Goal: Transaction & Acquisition: Purchase product/service

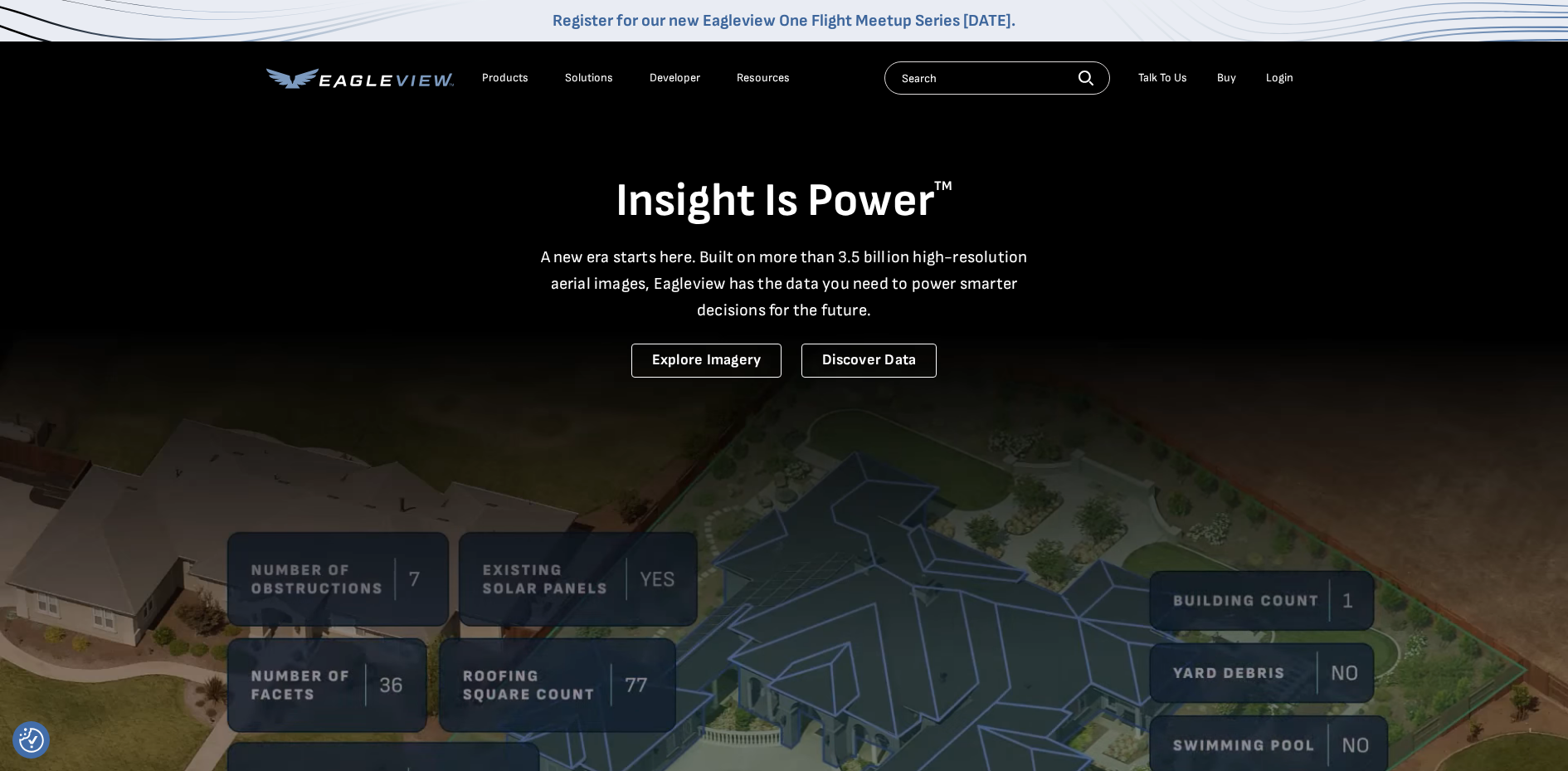
click at [1285, 75] on div "Login" at bounding box center [1280, 78] width 27 height 15
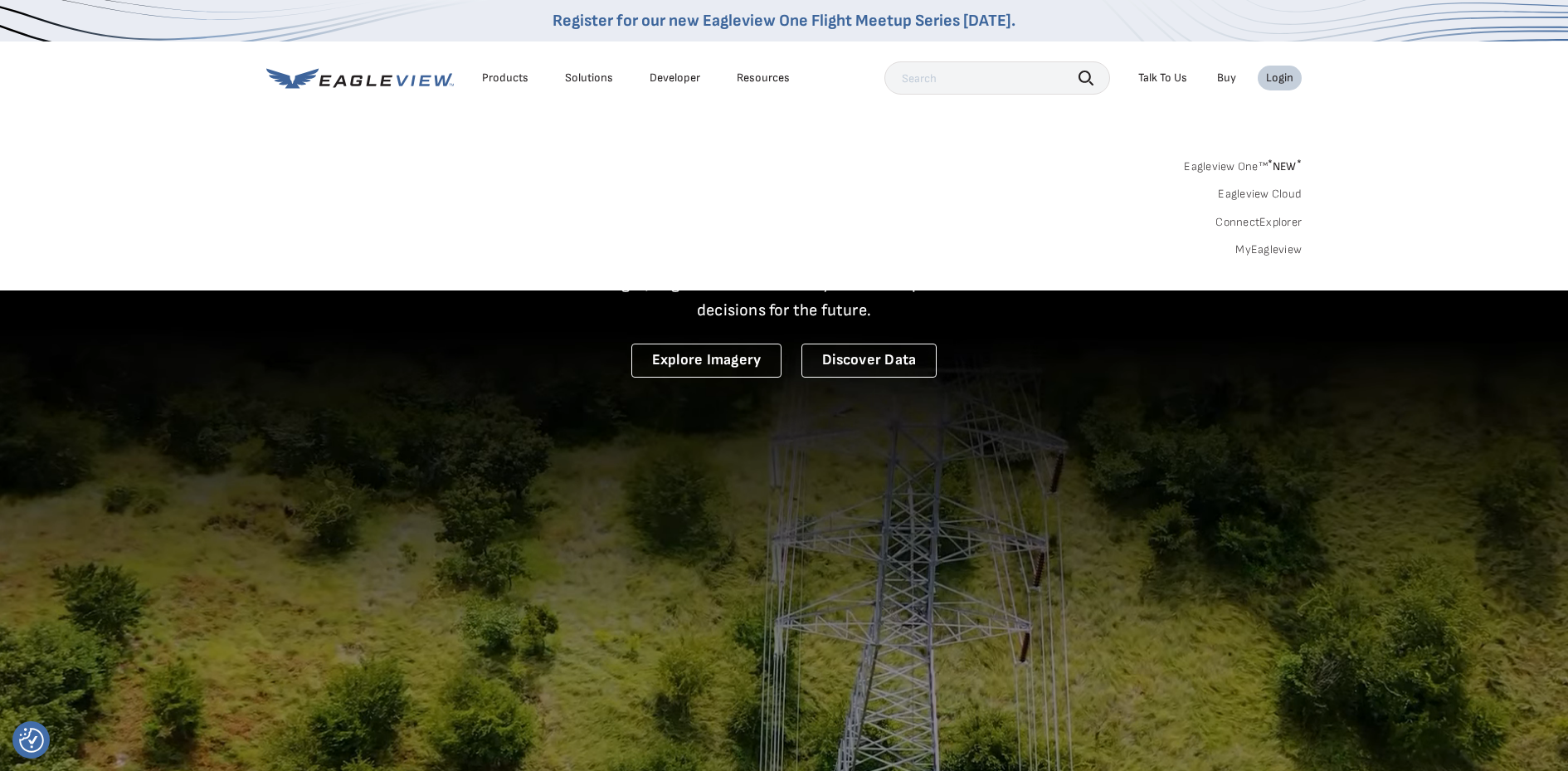
click at [1250, 244] on link "MyEagleview" at bounding box center [1269, 250] width 67 height 15
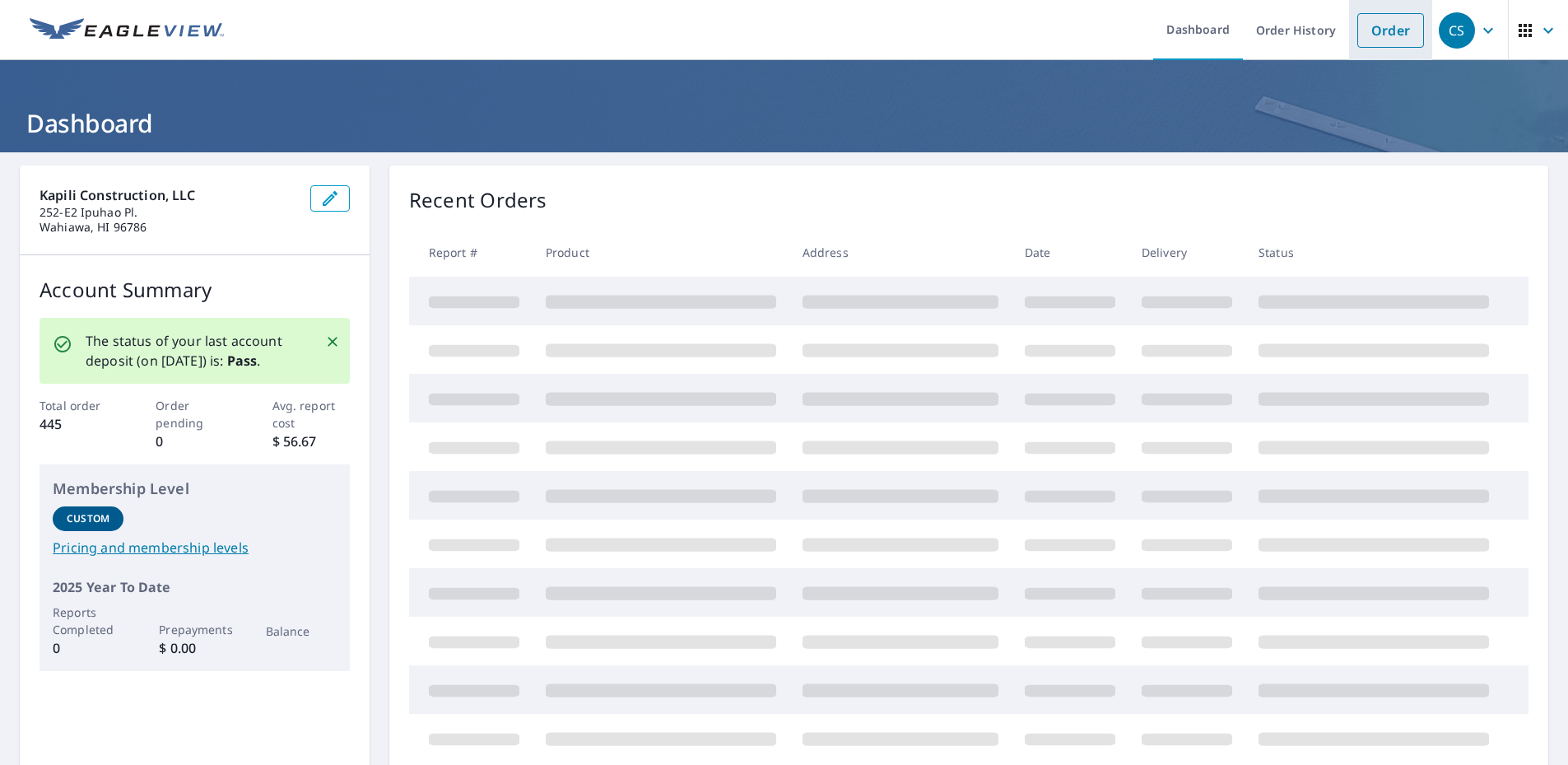
click at [1370, 27] on link "Order" at bounding box center [1390, 31] width 67 height 35
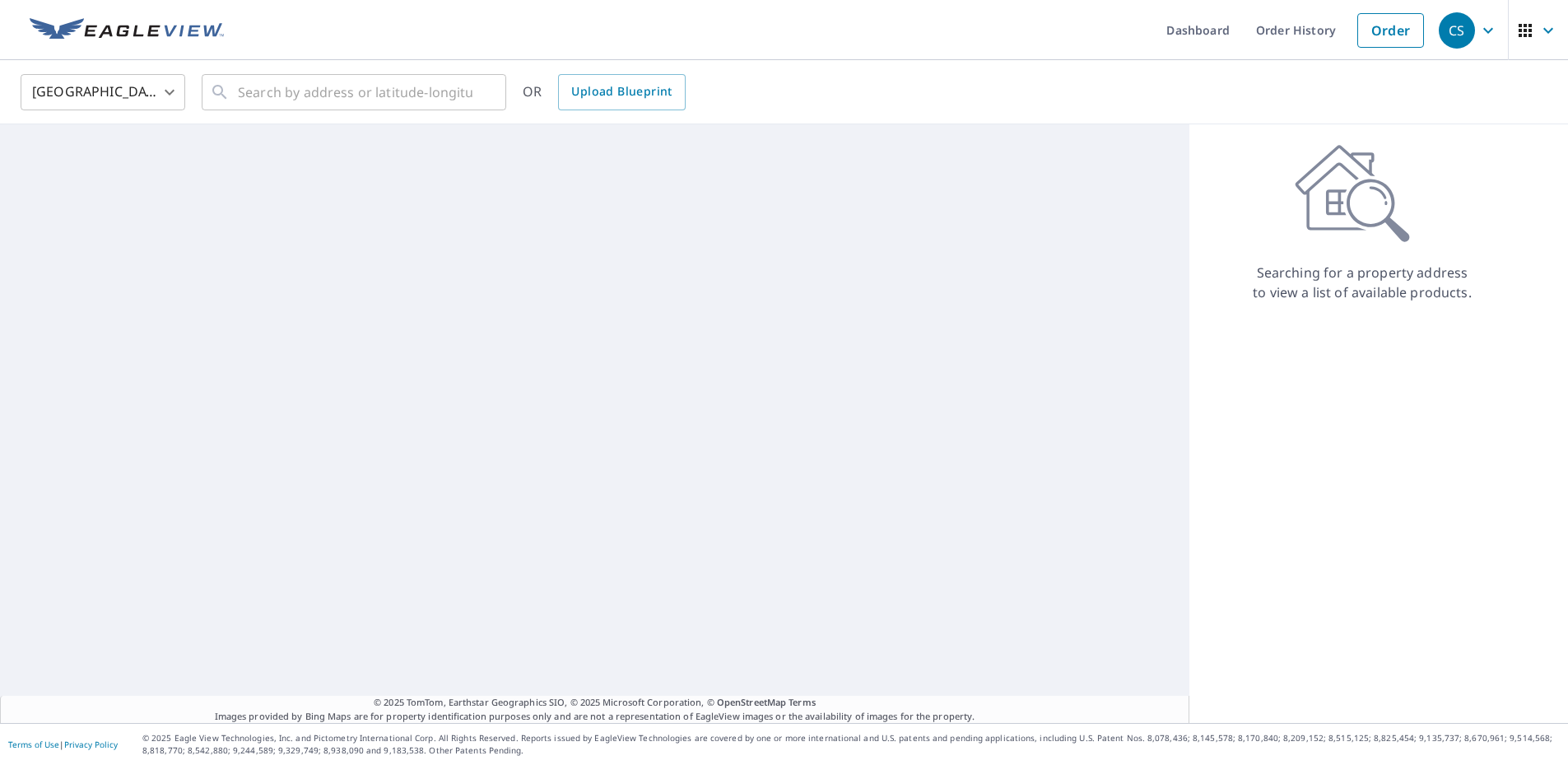
click at [444, 117] on div "United States US ​ ​ OR Upload Blueprint" at bounding box center [784, 93] width 1568 height 65
click at [433, 101] on input "text" at bounding box center [355, 93] width 235 height 46
paste input "905 Kokea St • Honolulu, HI 96817"
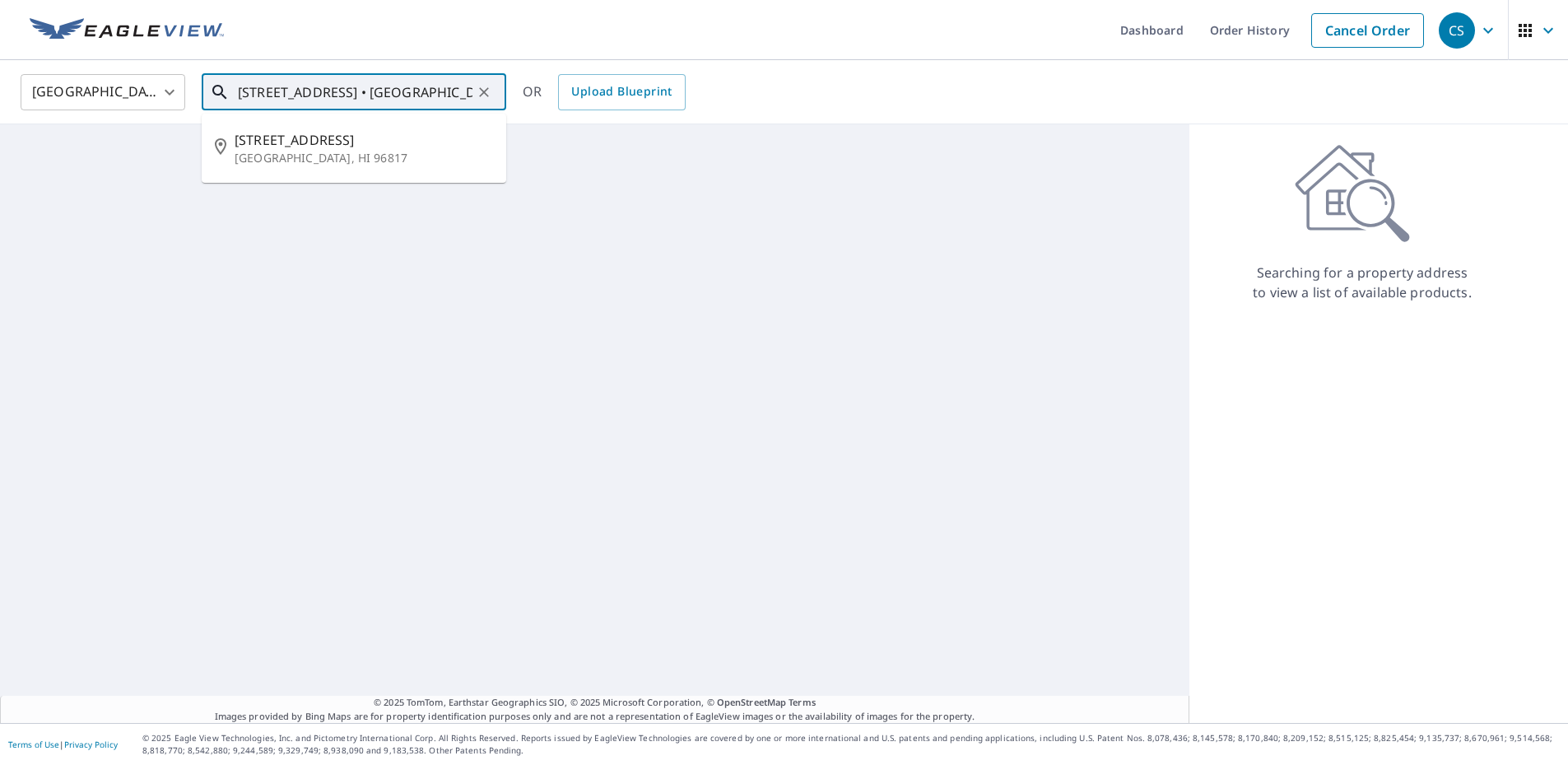
type input "905 Kokea St • Honolulu, HI 96817"
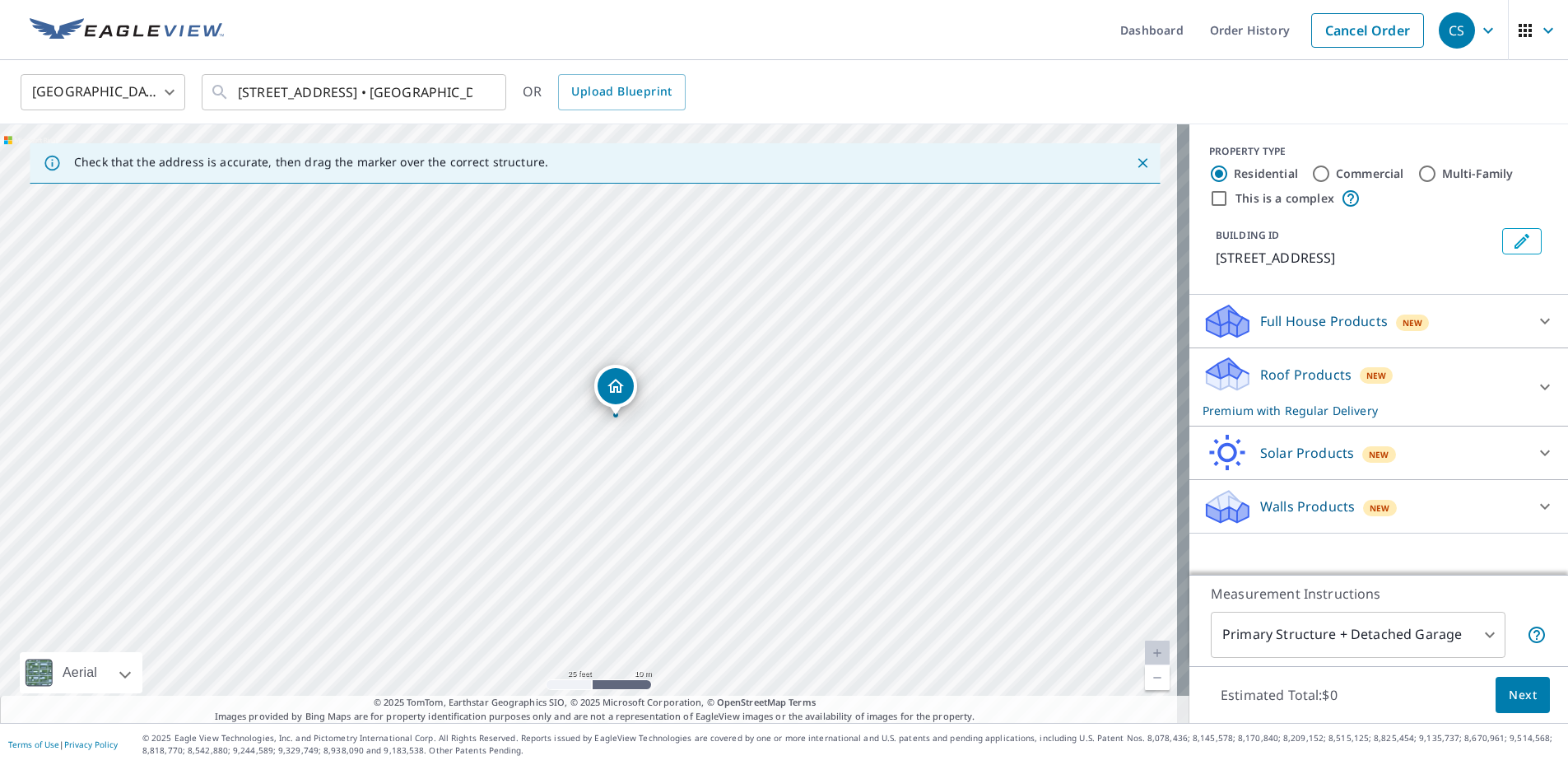
drag, startPoint x: 1264, startPoint y: 375, endPoint x: 1270, endPoint y: 368, distance: 9.2
click at [1264, 374] on p "Roof Products" at bounding box center [1306, 375] width 92 height 20
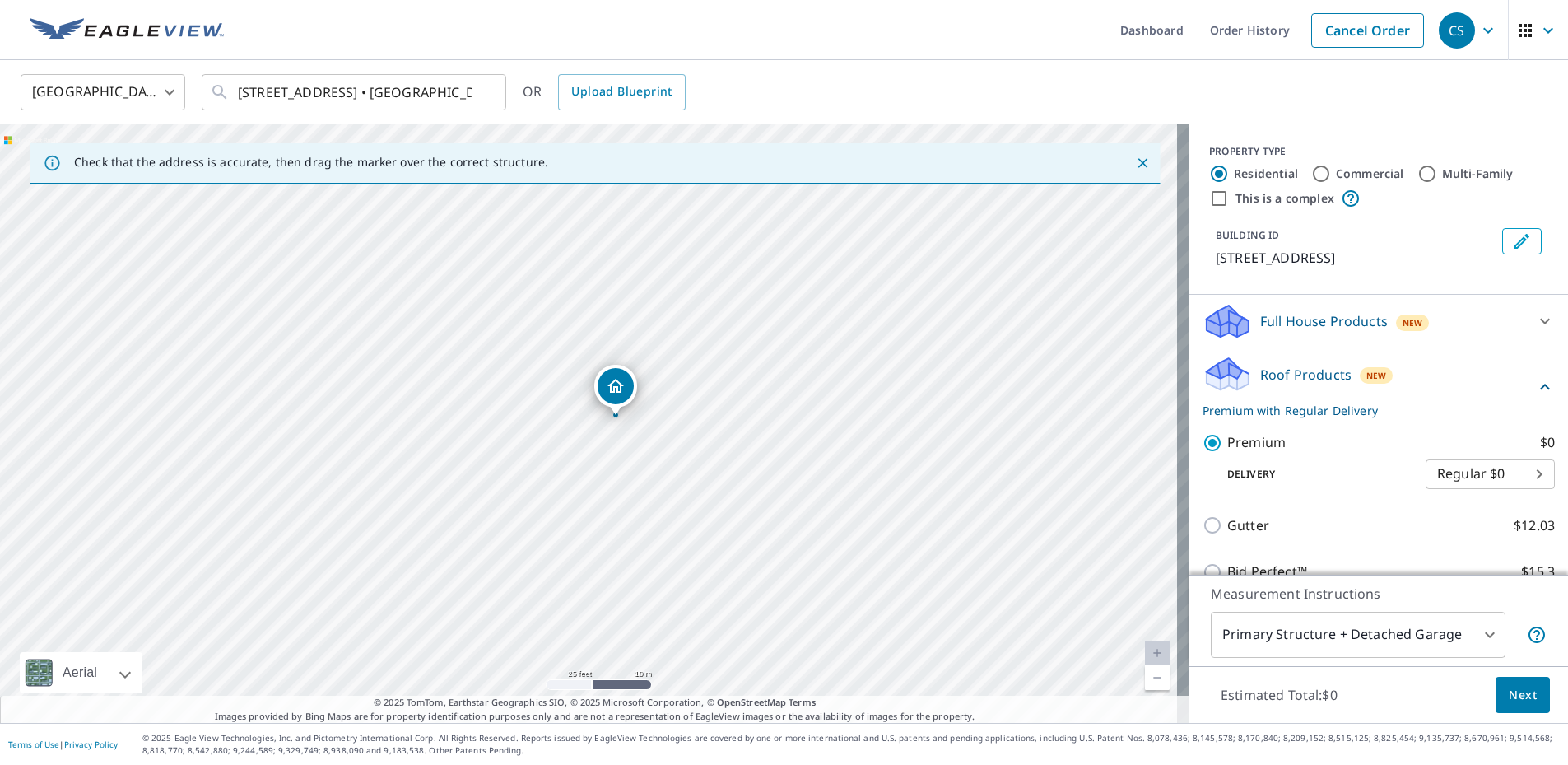
click at [1451, 476] on body "CS CS Dashboard Order History Cancel Order CS United States US ​ 905 Kokea St •…" at bounding box center [784, 382] width 1568 height 765
click at [1232, 436] on div at bounding box center [784, 382] width 1568 height 765
click at [1302, 641] on body "CS CS Dashboard Order History Cancel Order CS United States US ​ 905 Kokea St •…" at bounding box center [784, 382] width 1568 height 765
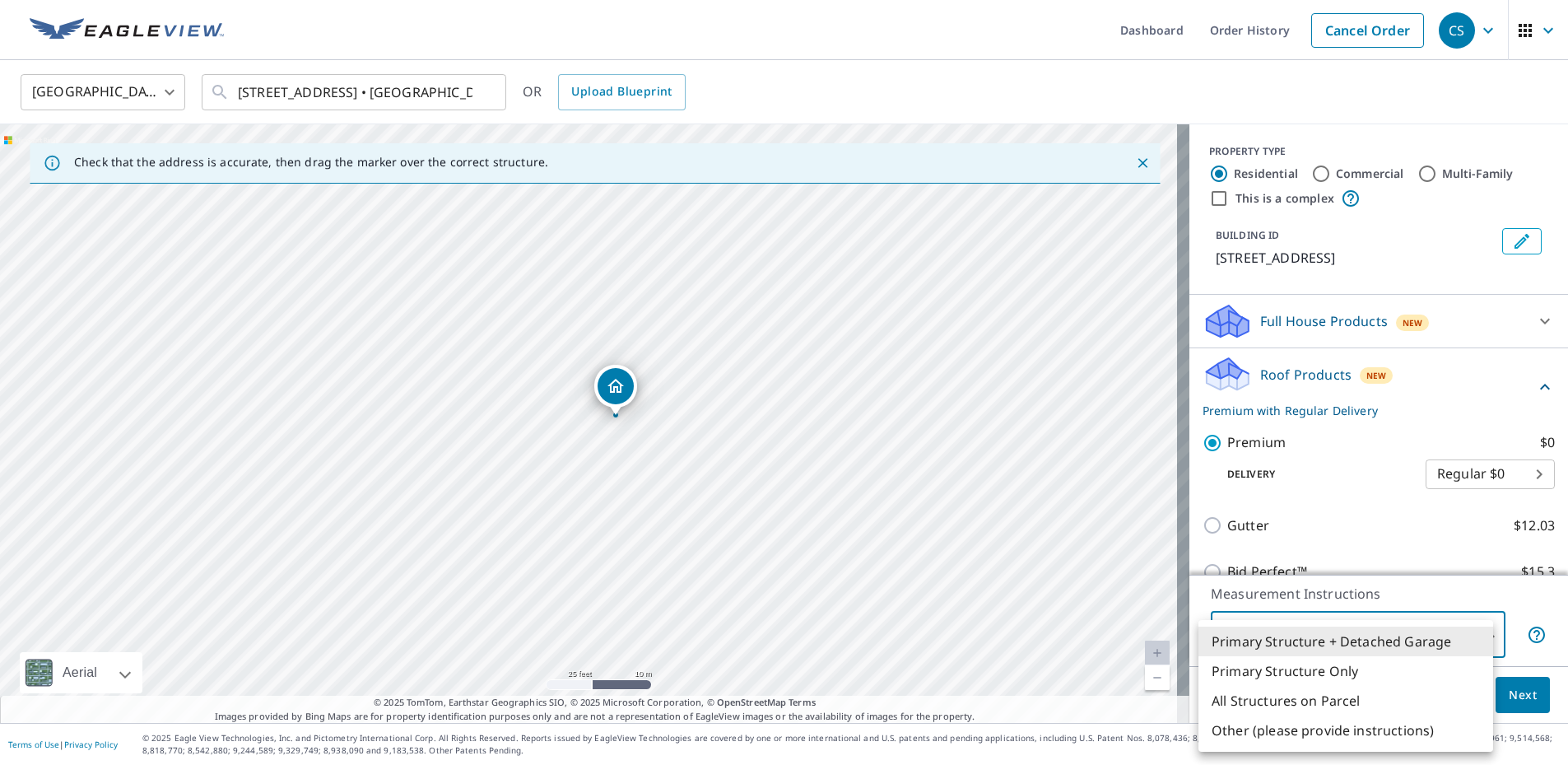
drag, startPoint x: 822, startPoint y: 577, endPoint x: 846, endPoint y: 514, distance: 67.4
click at [849, 507] on div at bounding box center [784, 382] width 1568 height 765
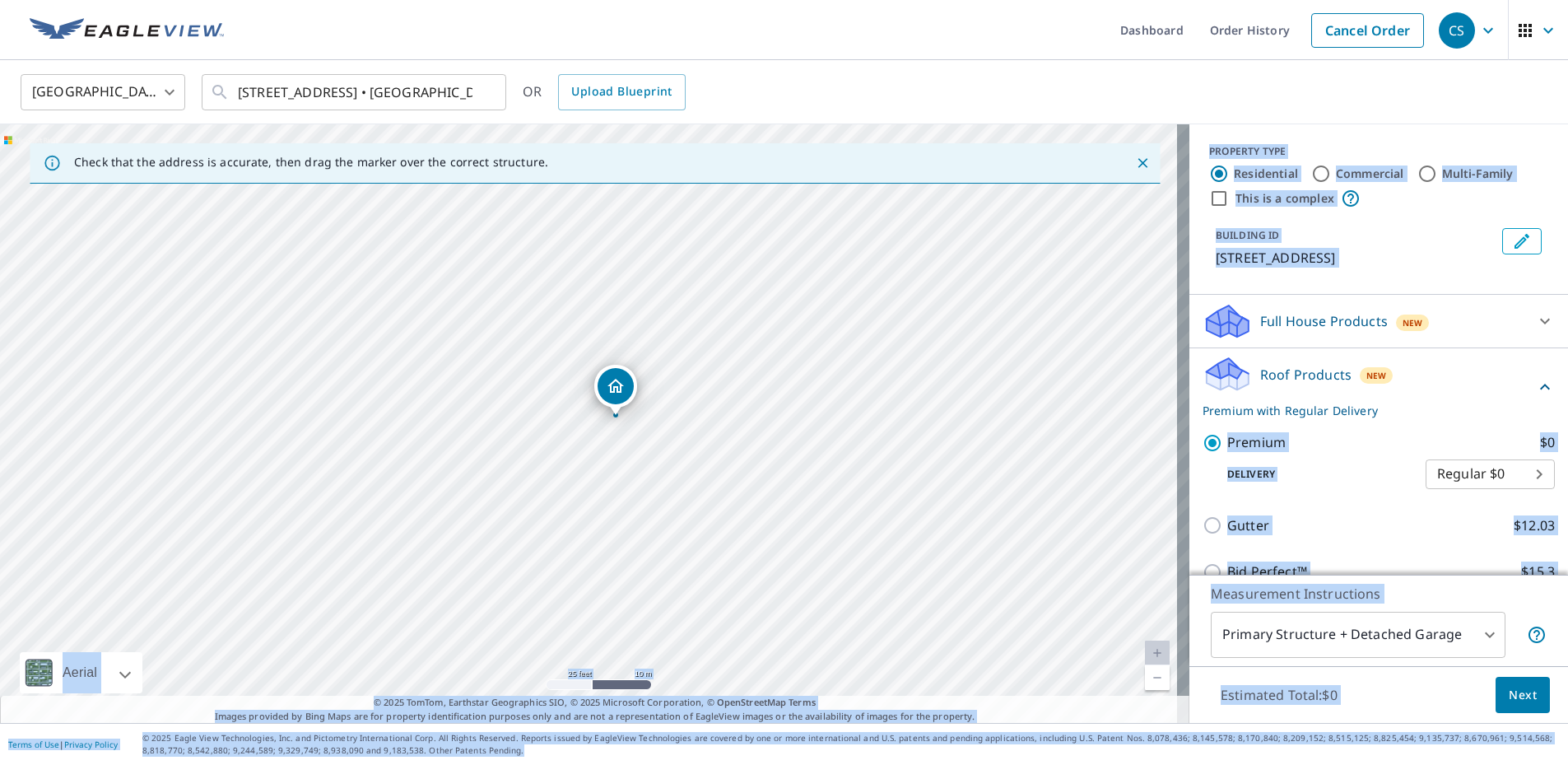
drag, startPoint x: 829, startPoint y: 530, endPoint x: 922, endPoint y: 398, distance: 161.5
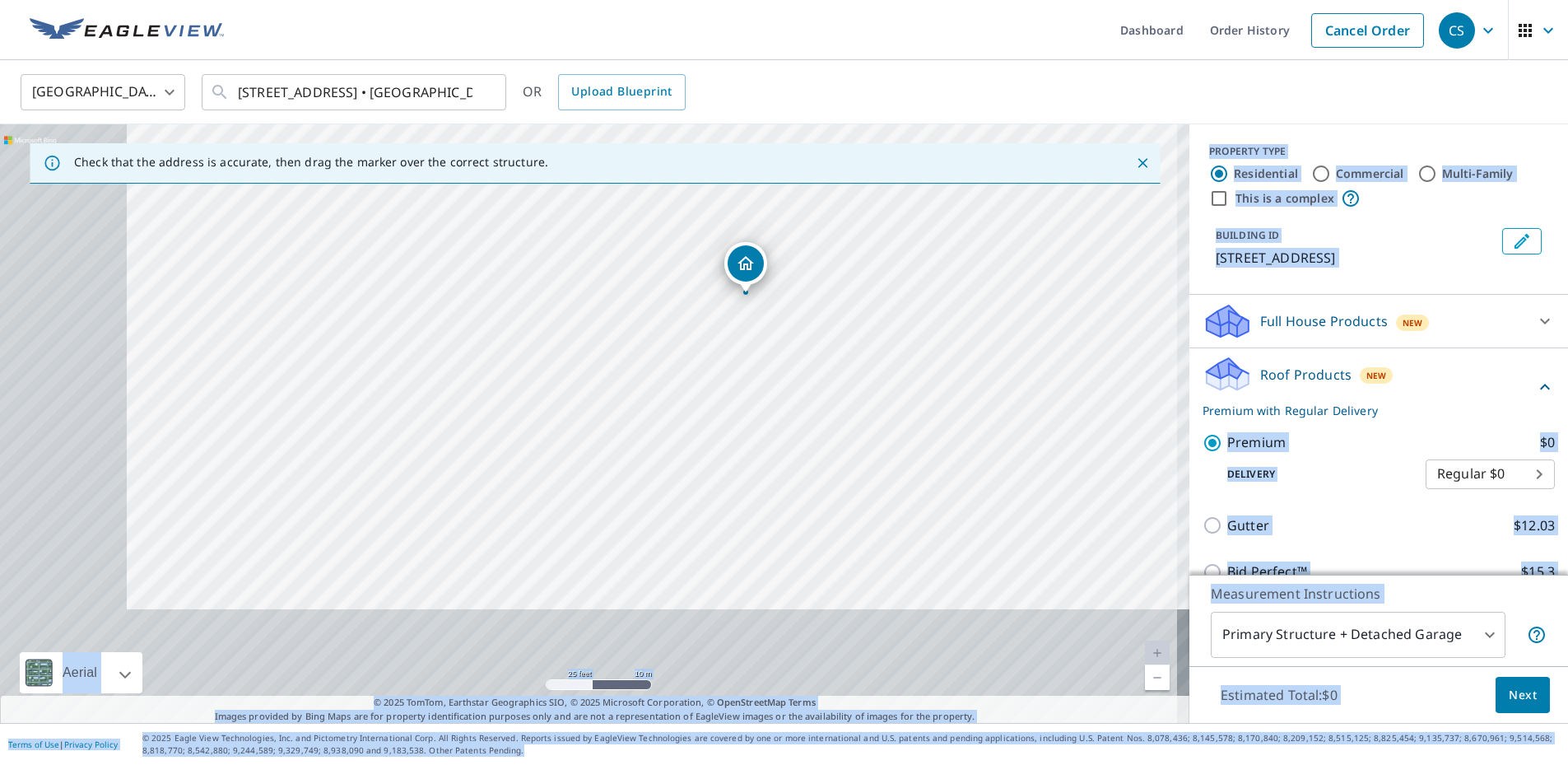
drag, startPoint x: 799, startPoint y: 511, endPoint x: 932, endPoint y: 387, distance: 181.8
click at [932, 387] on div "905 Kokea St Honolulu, HI 96817" at bounding box center [594, 423] width 1189 height 599
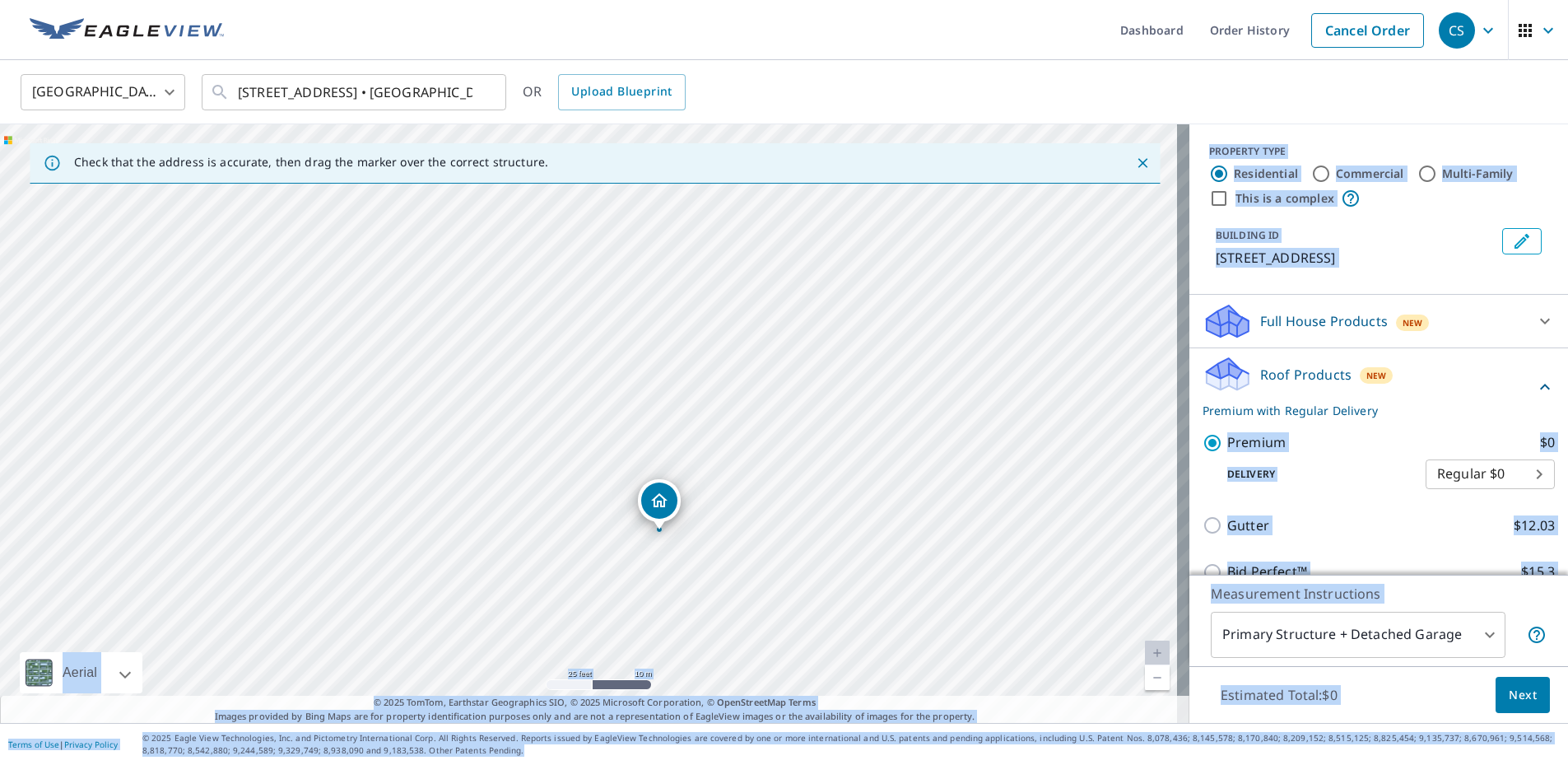
drag, startPoint x: 850, startPoint y: 589, endPoint x: 836, endPoint y: 640, distance: 52.9
click at [836, 640] on div "905 Kokea St Honolulu, HI 96817" at bounding box center [594, 423] width 1189 height 599
click at [1275, 637] on body "CS CS Dashboard Order History Cancel Order CS United States US ​ 905 Kokea St •…" at bounding box center [784, 382] width 1568 height 765
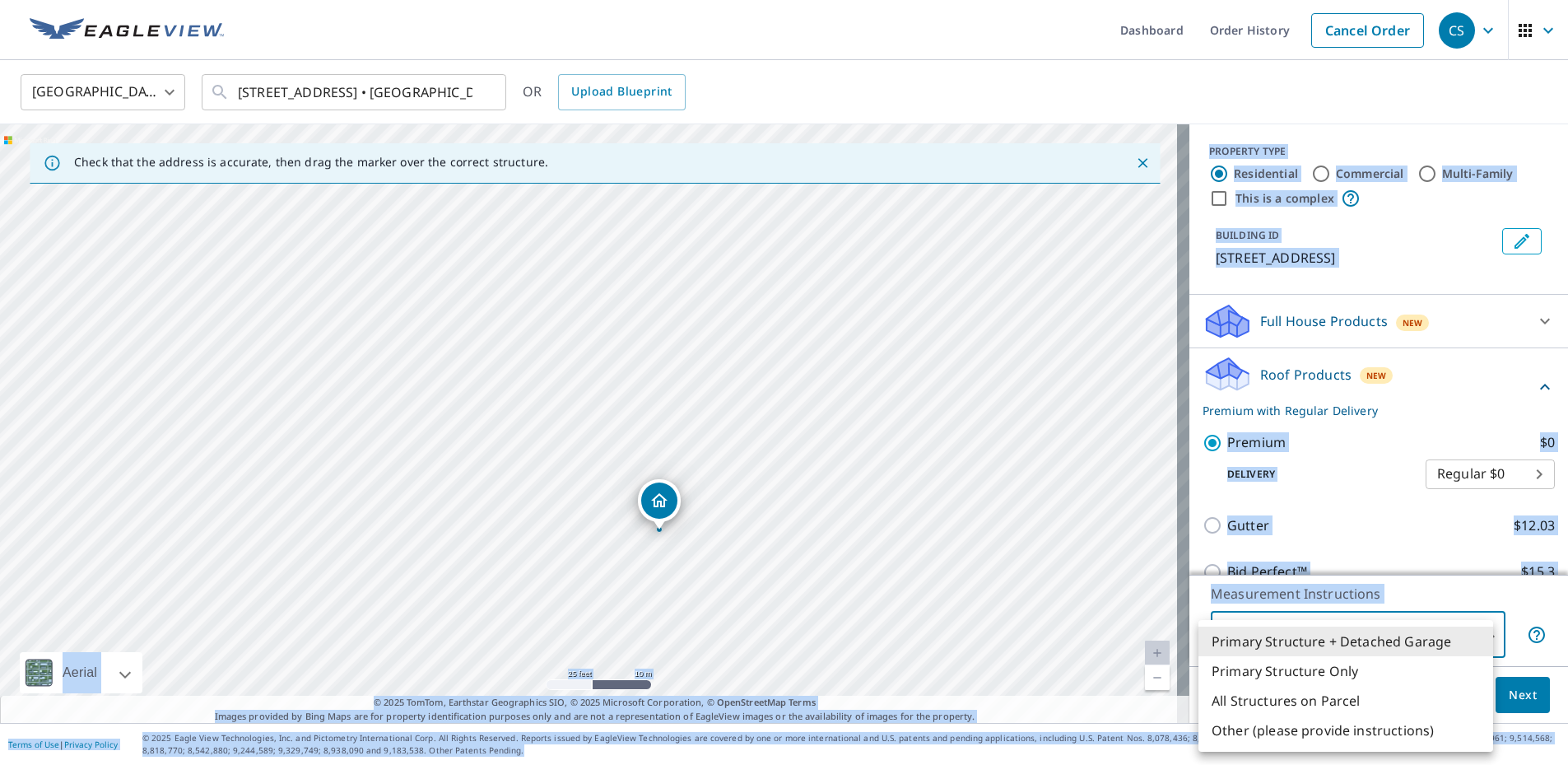
click at [1267, 701] on li "All Structures on Parcel" at bounding box center [1346, 701] width 295 height 30
type input "3"
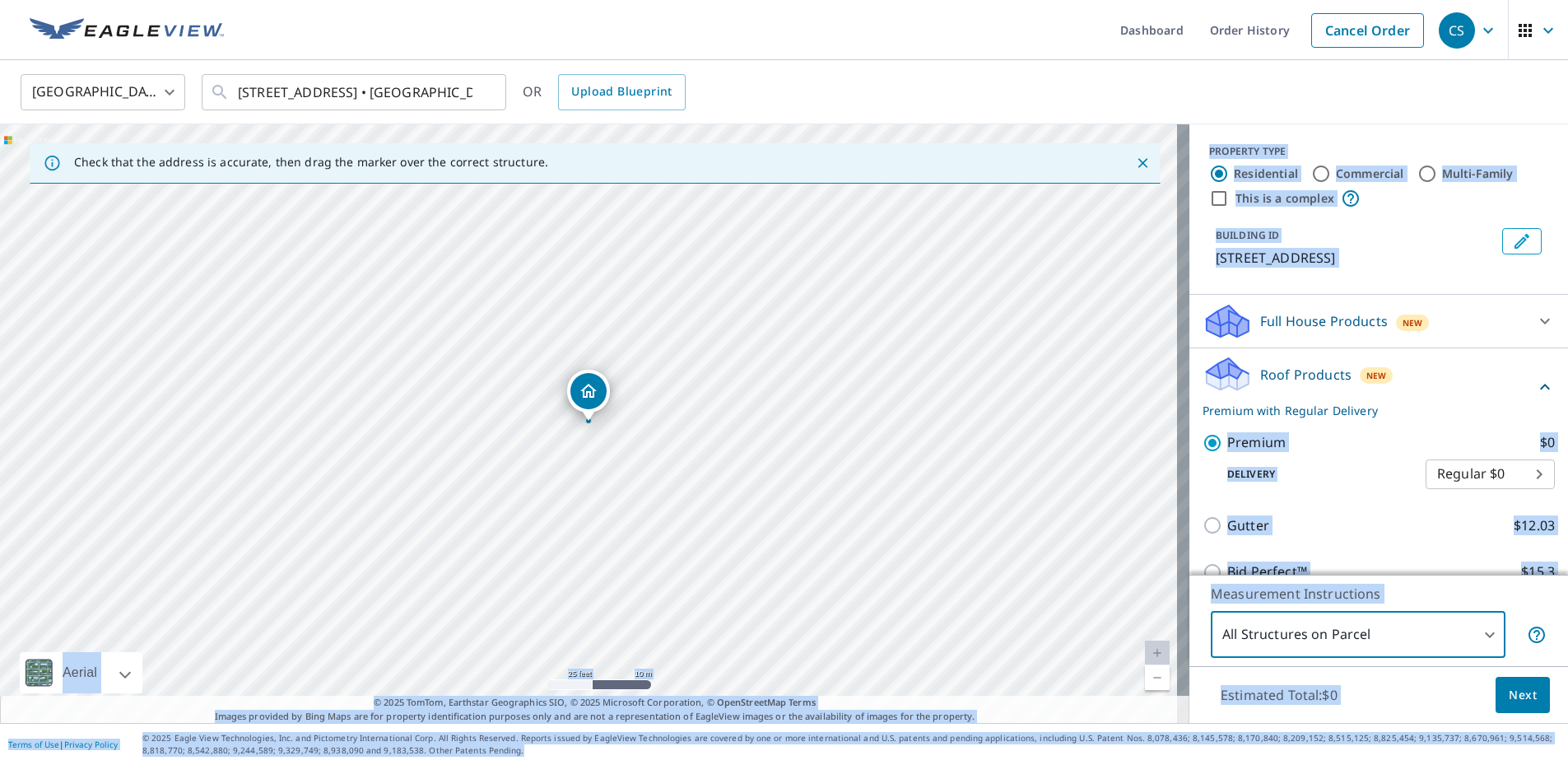
click at [1337, 450] on label "Premium $0" at bounding box center [1391, 442] width 327 height 21
click at [1227, 450] on input "Premium $0" at bounding box center [1215, 443] width 25 height 20
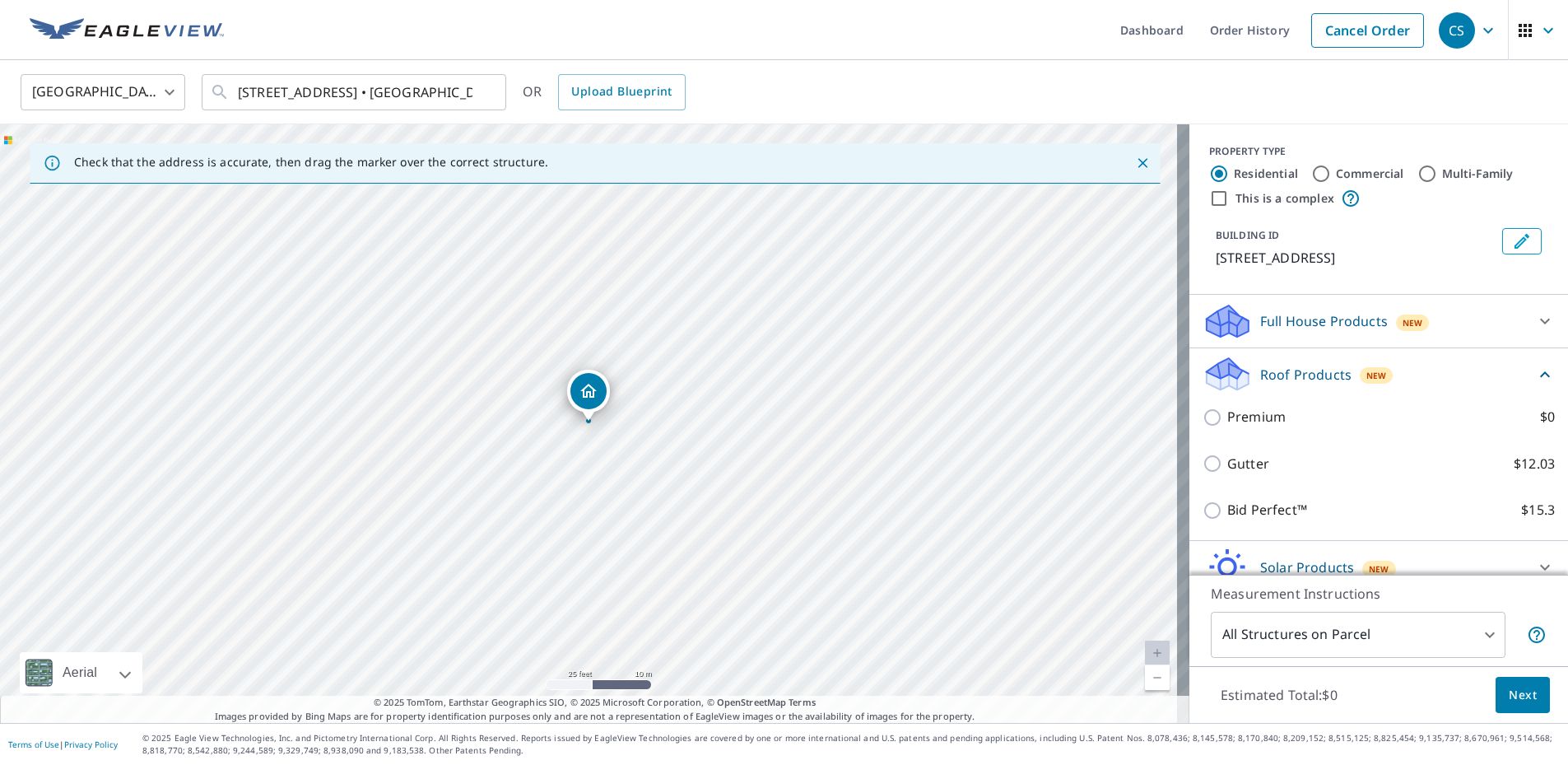
click at [1258, 420] on p "Premium" at bounding box center [1256, 417] width 59 height 21
click at [1227, 420] on input "Premium $0" at bounding box center [1215, 418] width 25 height 20
checkbox input "true"
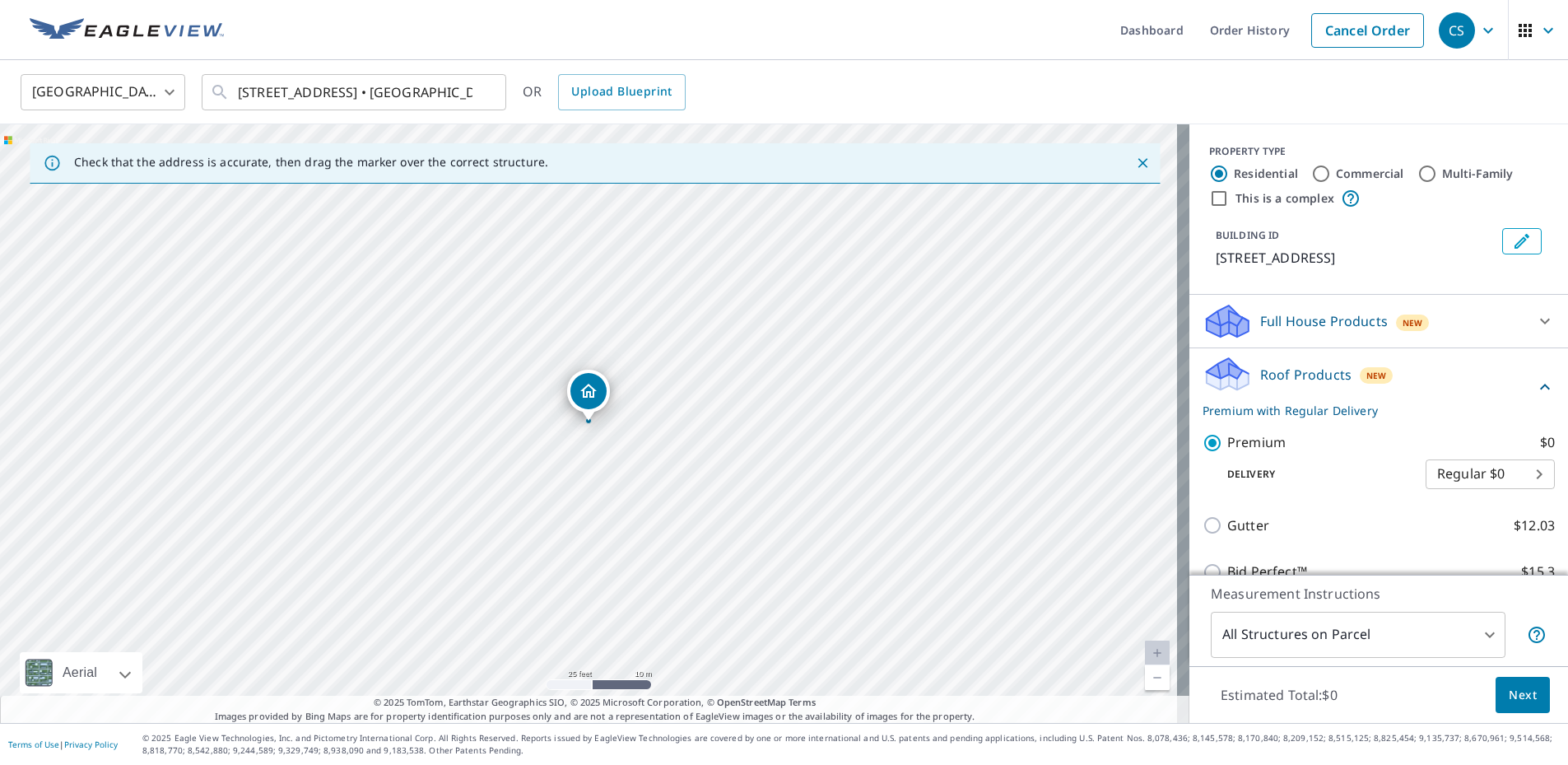
drag, startPoint x: 1517, startPoint y: 695, endPoint x: 1337, endPoint y: 588, distance: 209.4
click at [1380, 602] on div "Measurement Instructions All Structures on Parcel 3 ​ Estimated Total: $0 Next" at bounding box center [1379, 649] width 379 height 149
drag, startPoint x: 596, startPoint y: 392, endPoint x: 574, endPoint y: 406, distance: 26.1
click at [1507, 681] on button "Next" at bounding box center [1523, 696] width 55 height 37
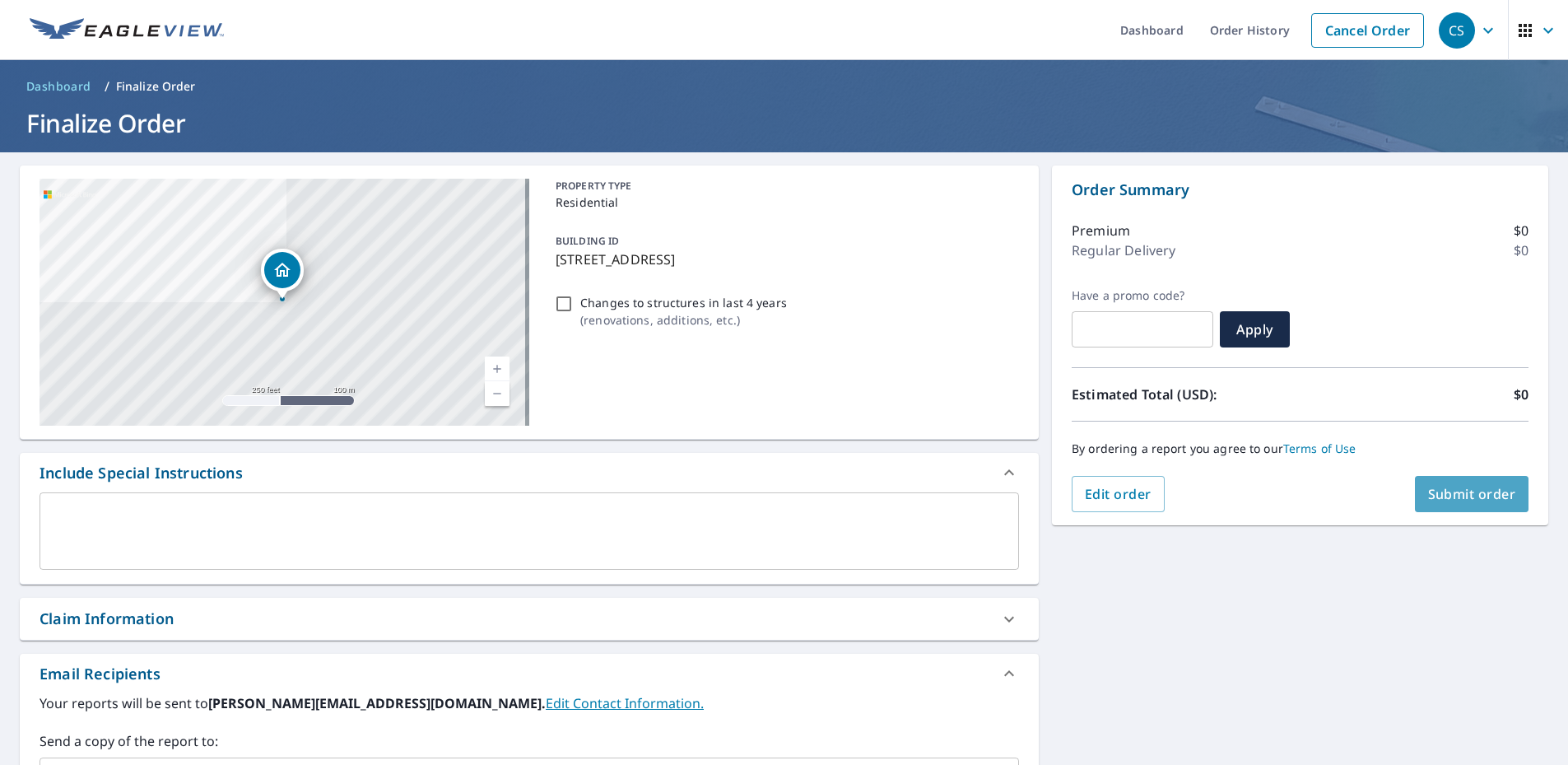
click at [1466, 485] on span "Submit order" at bounding box center [1472, 495] width 88 height 18
checkbox input "true"
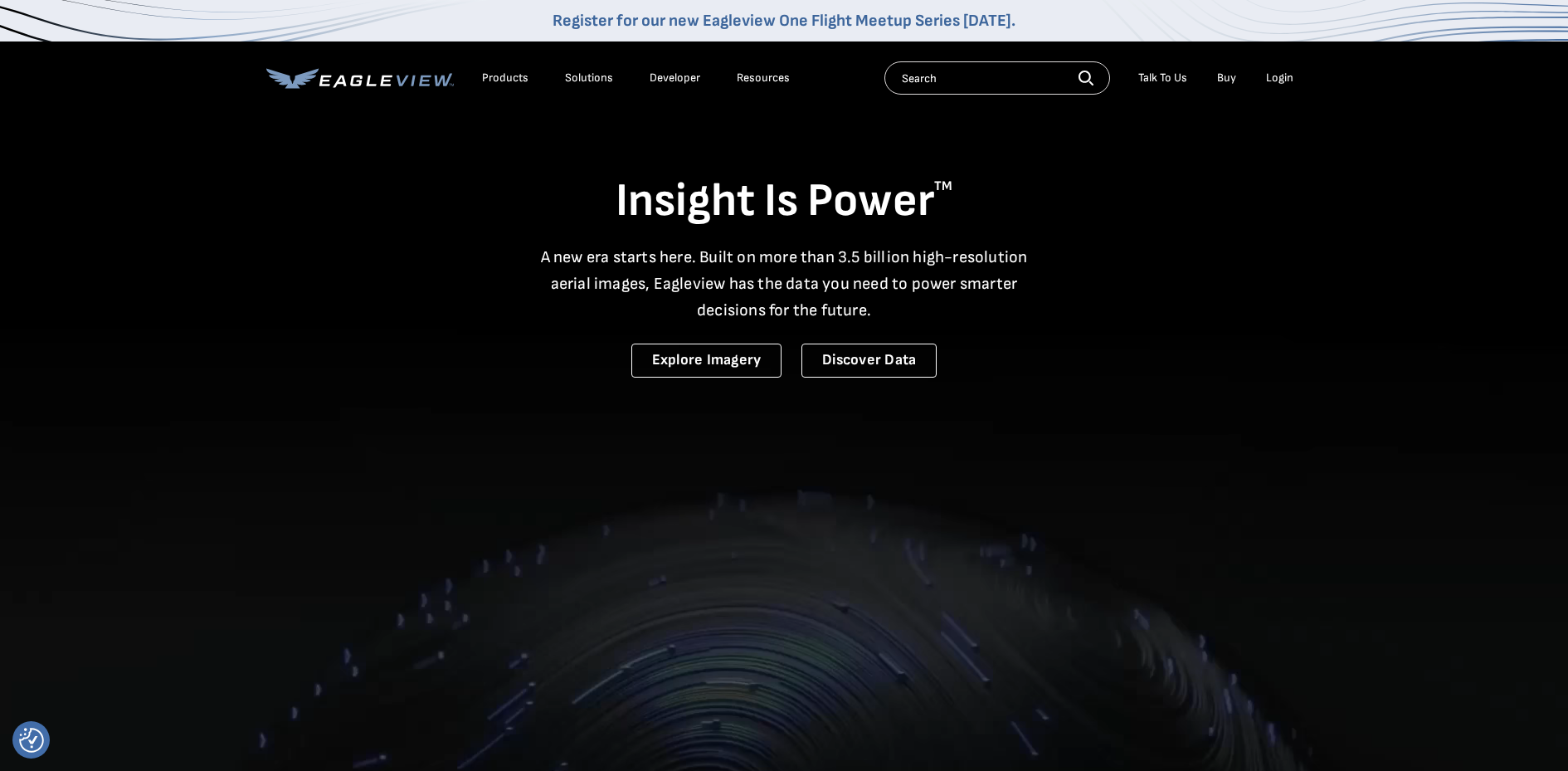
drag, startPoint x: 0, startPoint y: 0, endPoint x: 1259, endPoint y: 78, distance: 1261.4
click at [1256, 78] on ul "Talk To Us Buy Login" at bounding box center [1216, 78] width 172 height 25
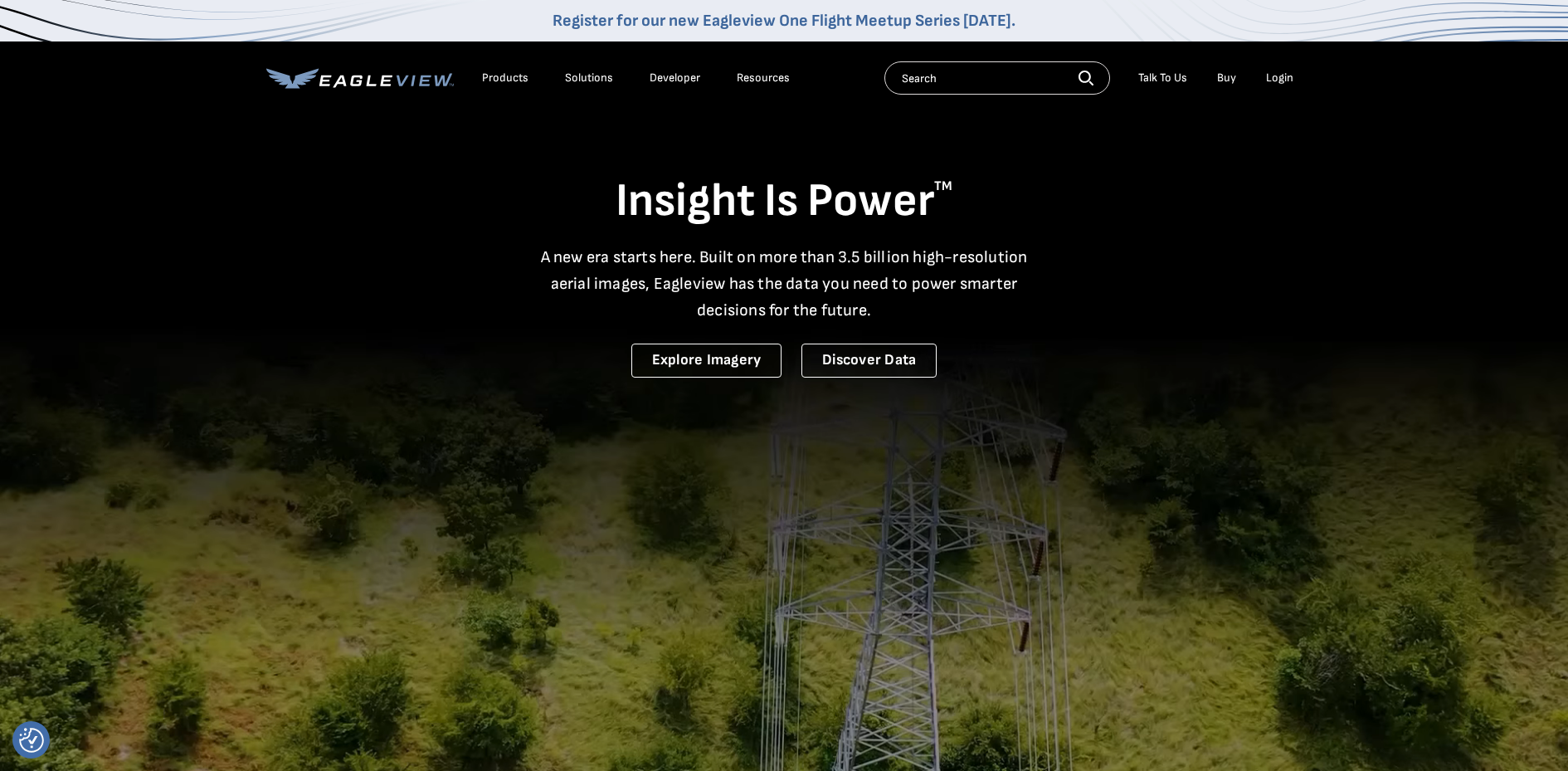
click at [1268, 75] on div "Login" at bounding box center [1280, 78] width 27 height 15
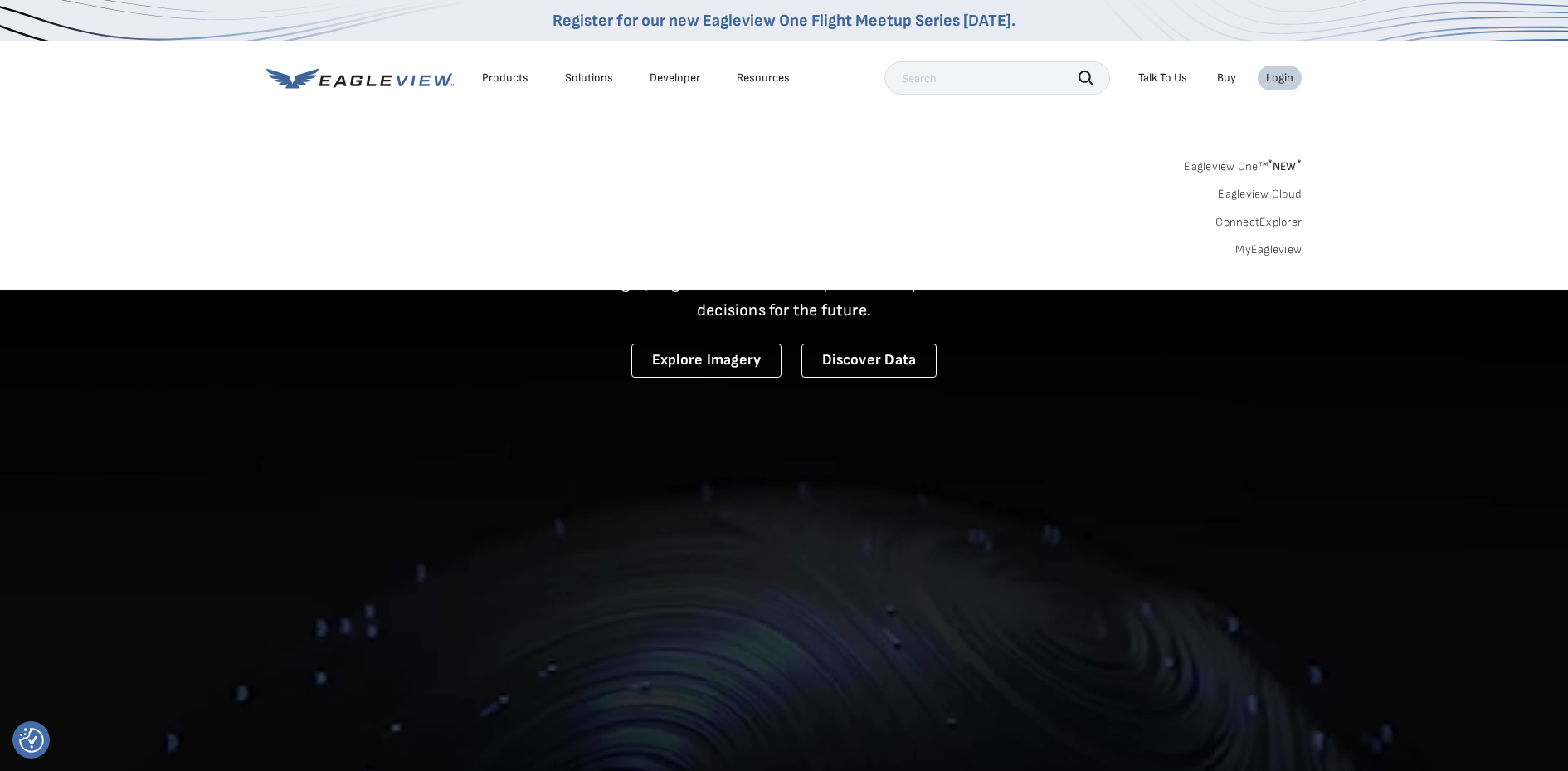
click at [1256, 244] on link "MyEagleview" at bounding box center [1269, 250] width 67 height 15
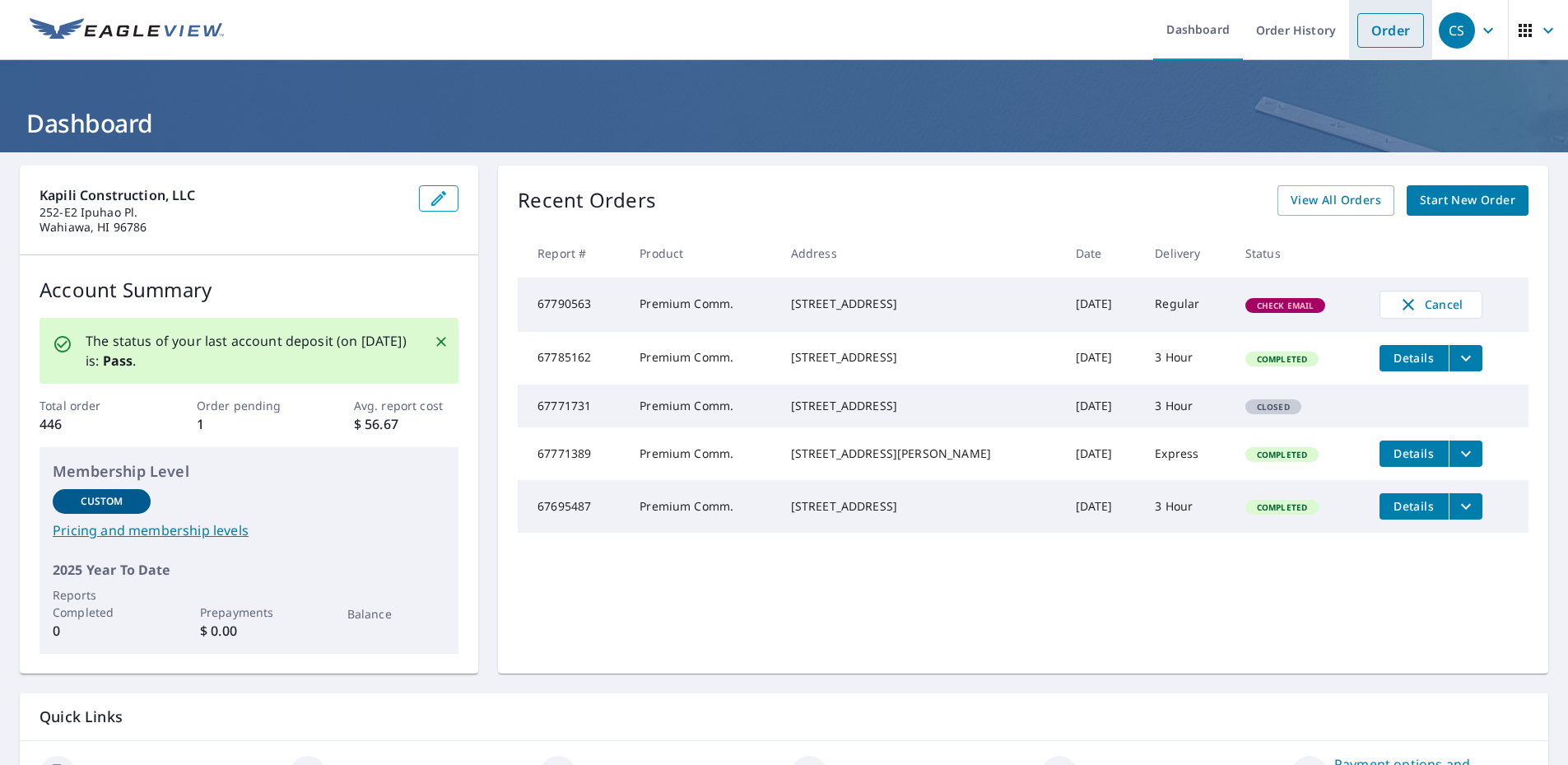
click at [1394, 33] on link "Order" at bounding box center [1390, 31] width 67 height 35
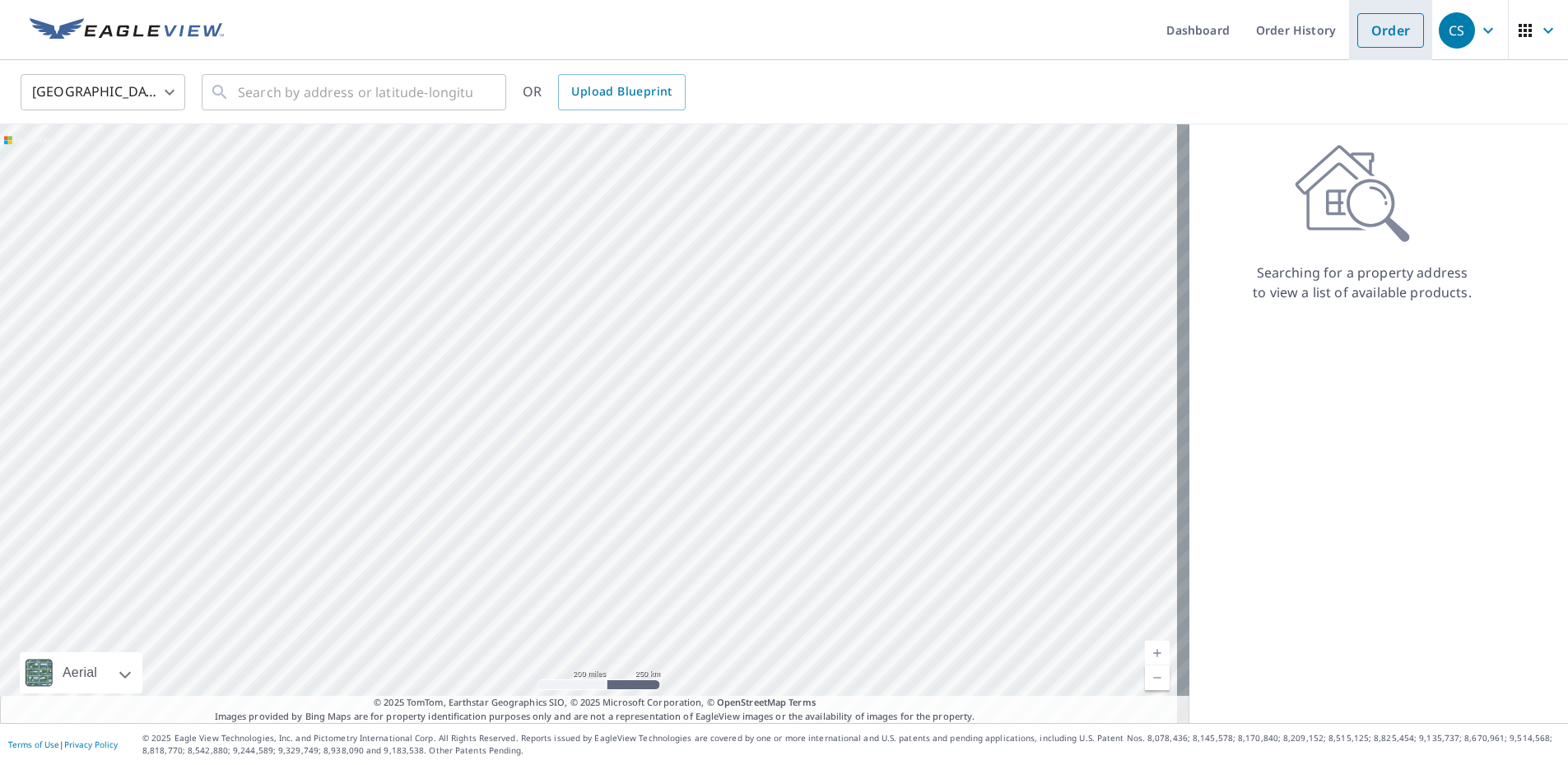
click at [1376, 38] on link "Order" at bounding box center [1390, 31] width 67 height 35
click at [297, 88] on input "text" at bounding box center [355, 93] width 235 height 46
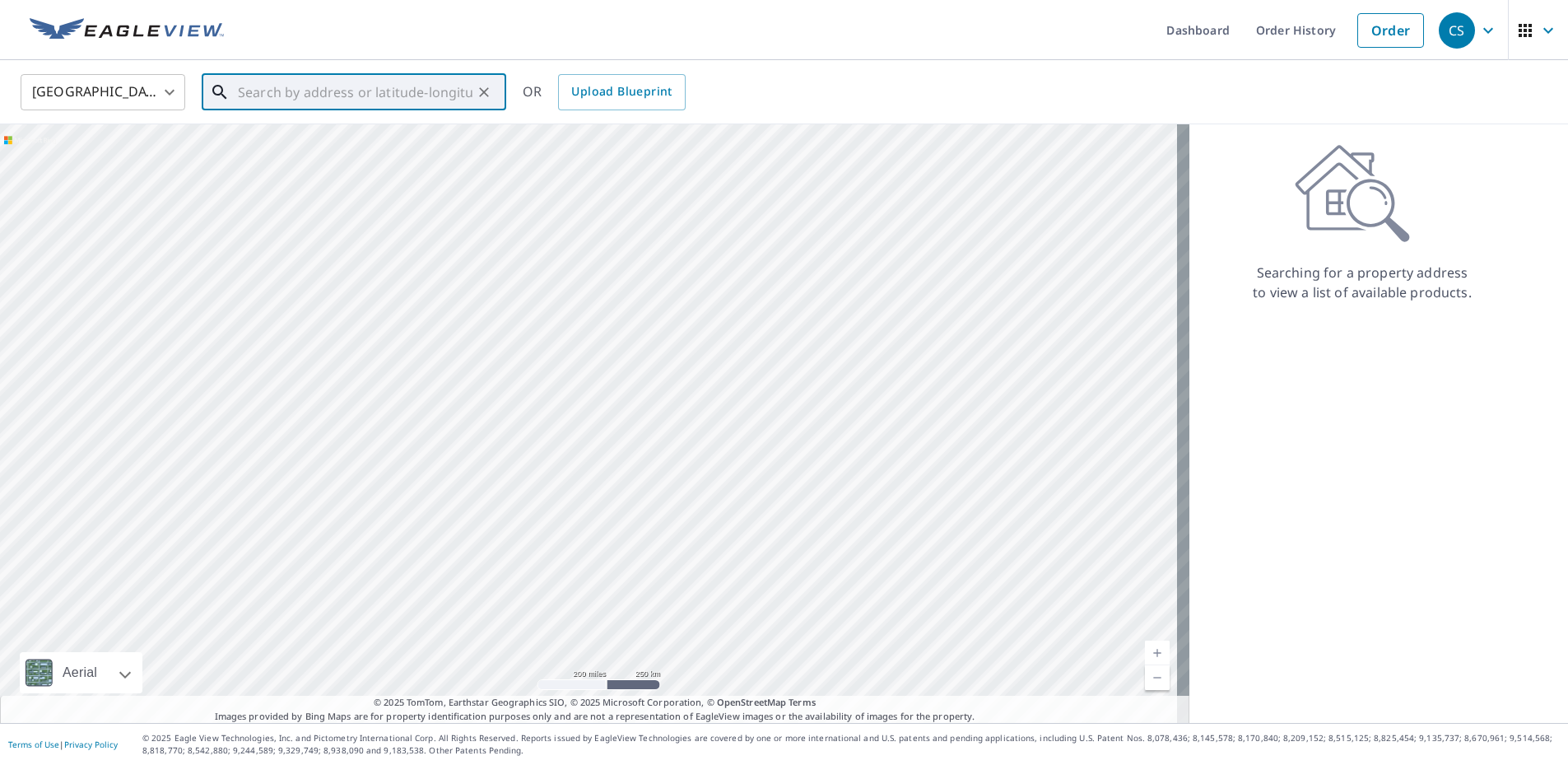
paste input "95-1249 Meheula Pkwy • Mililani, HI 96789"
click at [360, 93] on input "95-1249 Meheula Pkwy • Mililani, HI 96789" at bounding box center [355, 93] width 235 height 46
type input "95-1249 Meheula Pkwy Mililani, HI 96789"
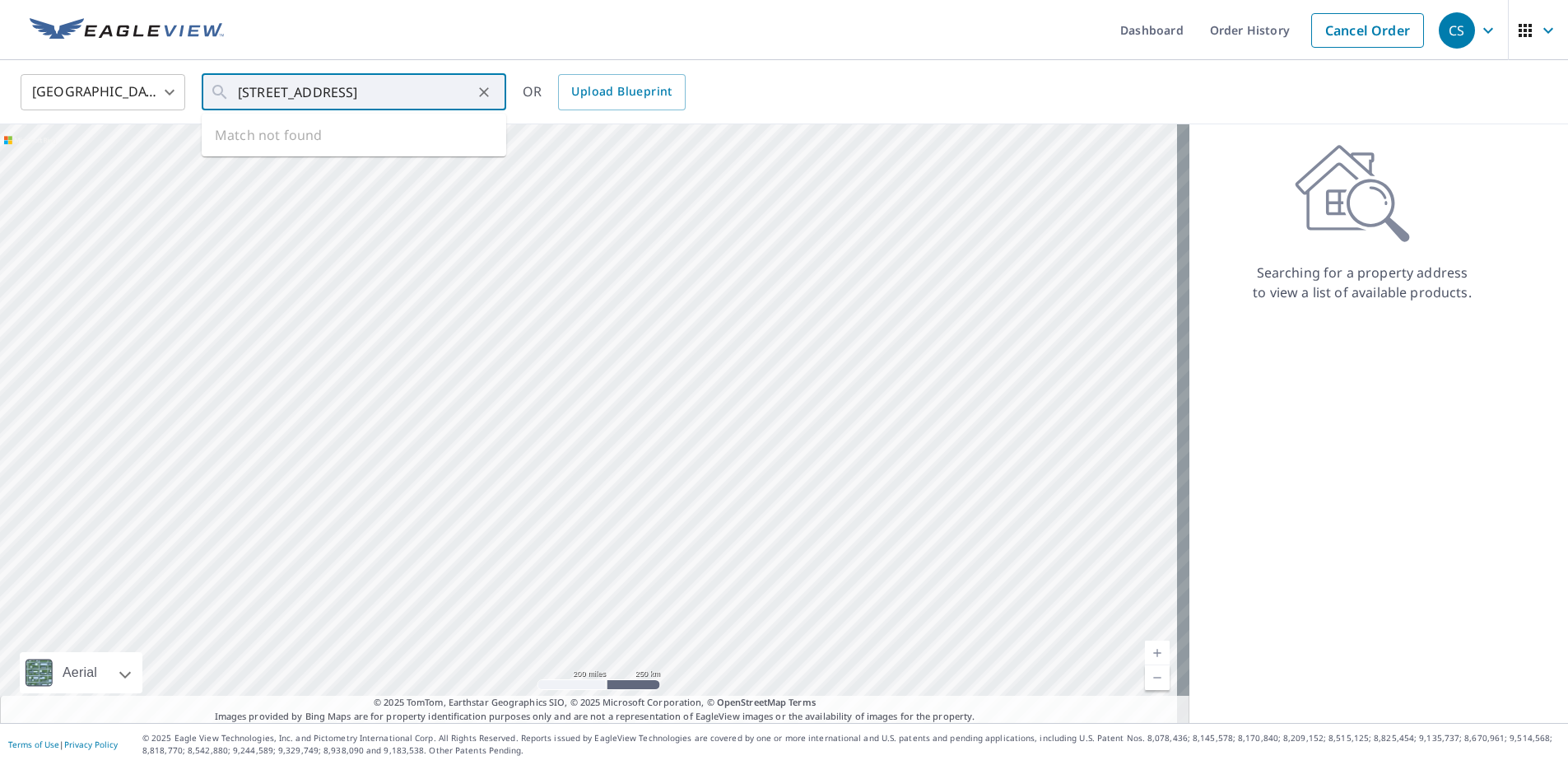
scroll to position [0, 0]
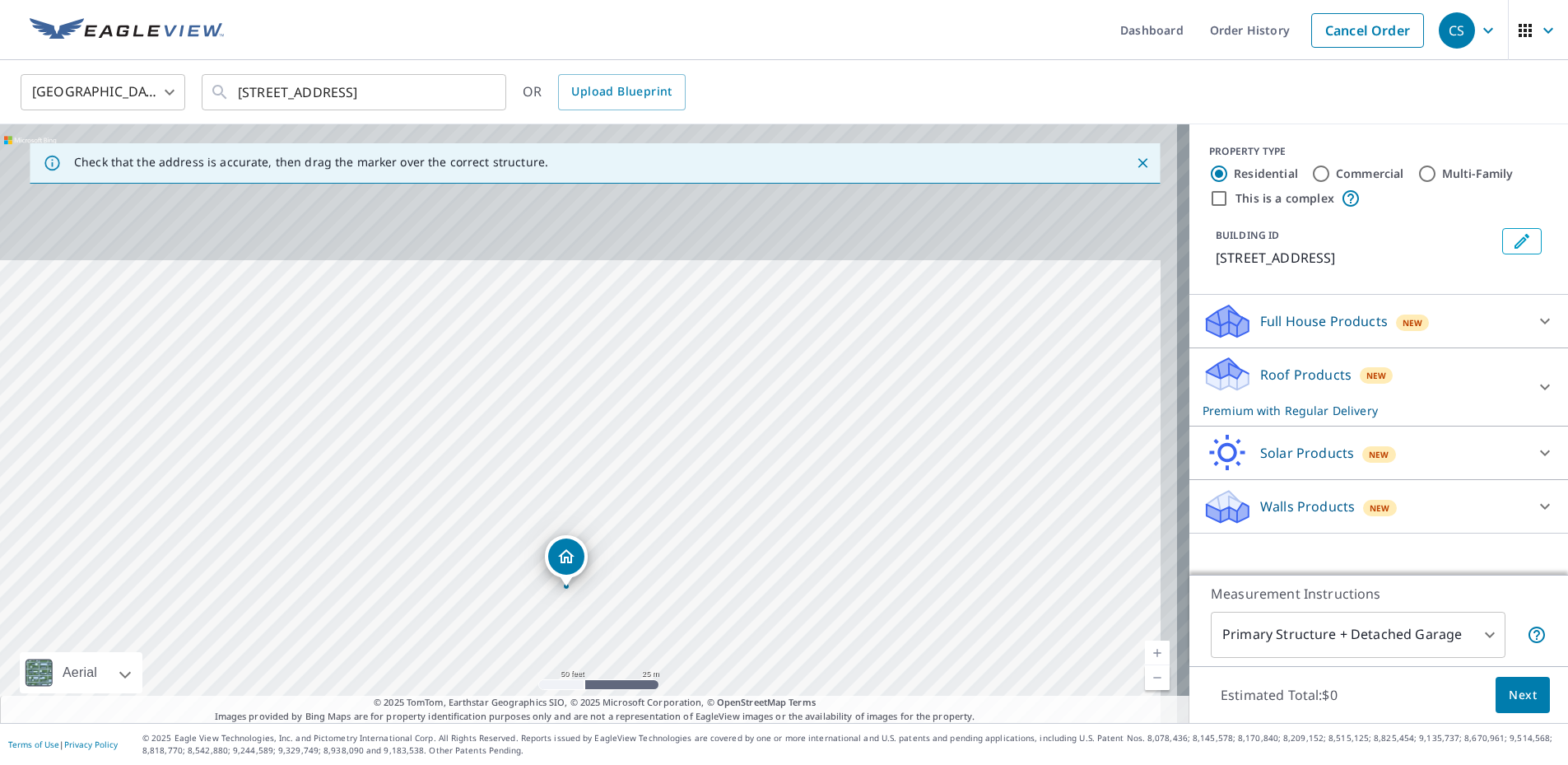
drag, startPoint x: 511, startPoint y: 324, endPoint x: 484, endPoint y: 504, distance: 182.0
click at [484, 503] on div "95-1249 Meheula Pkwy Mililani, HI 96789" at bounding box center [594, 423] width 1189 height 599
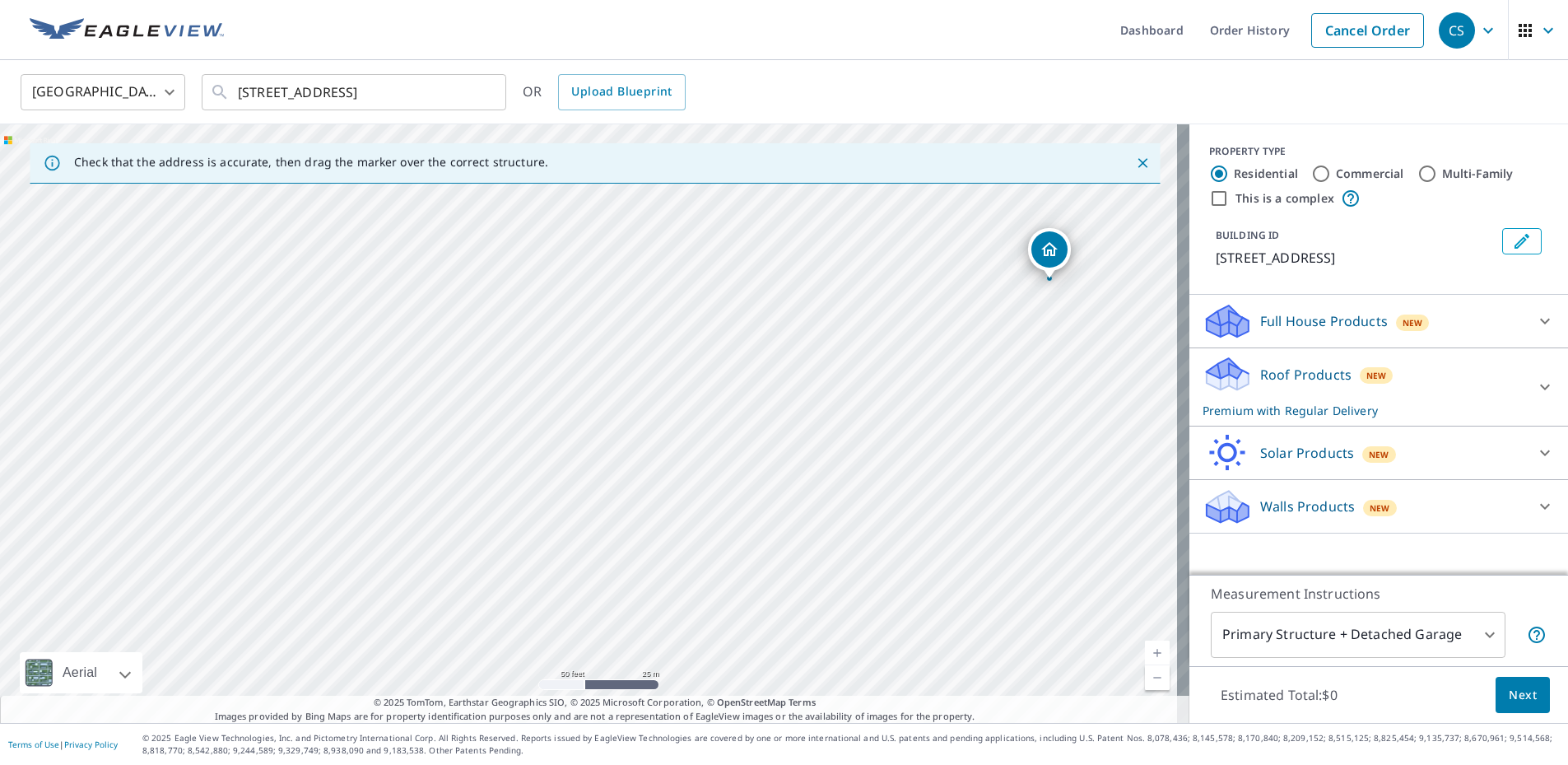
drag, startPoint x: 570, startPoint y: 537, endPoint x: 1043, endPoint y: 250, distance: 553.3
drag, startPoint x: 537, startPoint y: 303, endPoint x: 631, endPoint y: 478, distance: 198.6
click at [631, 478] on div "95-660 Lanikuhana Ave Mililani, HI 96789" at bounding box center [594, 423] width 1189 height 599
drag, startPoint x: 688, startPoint y: 599, endPoint x: 407, endPoint y: 213, distance: 477.4
click at [1276, 374] on p "Roof Products" at bounding box center [1306, 375] width 92 height 20
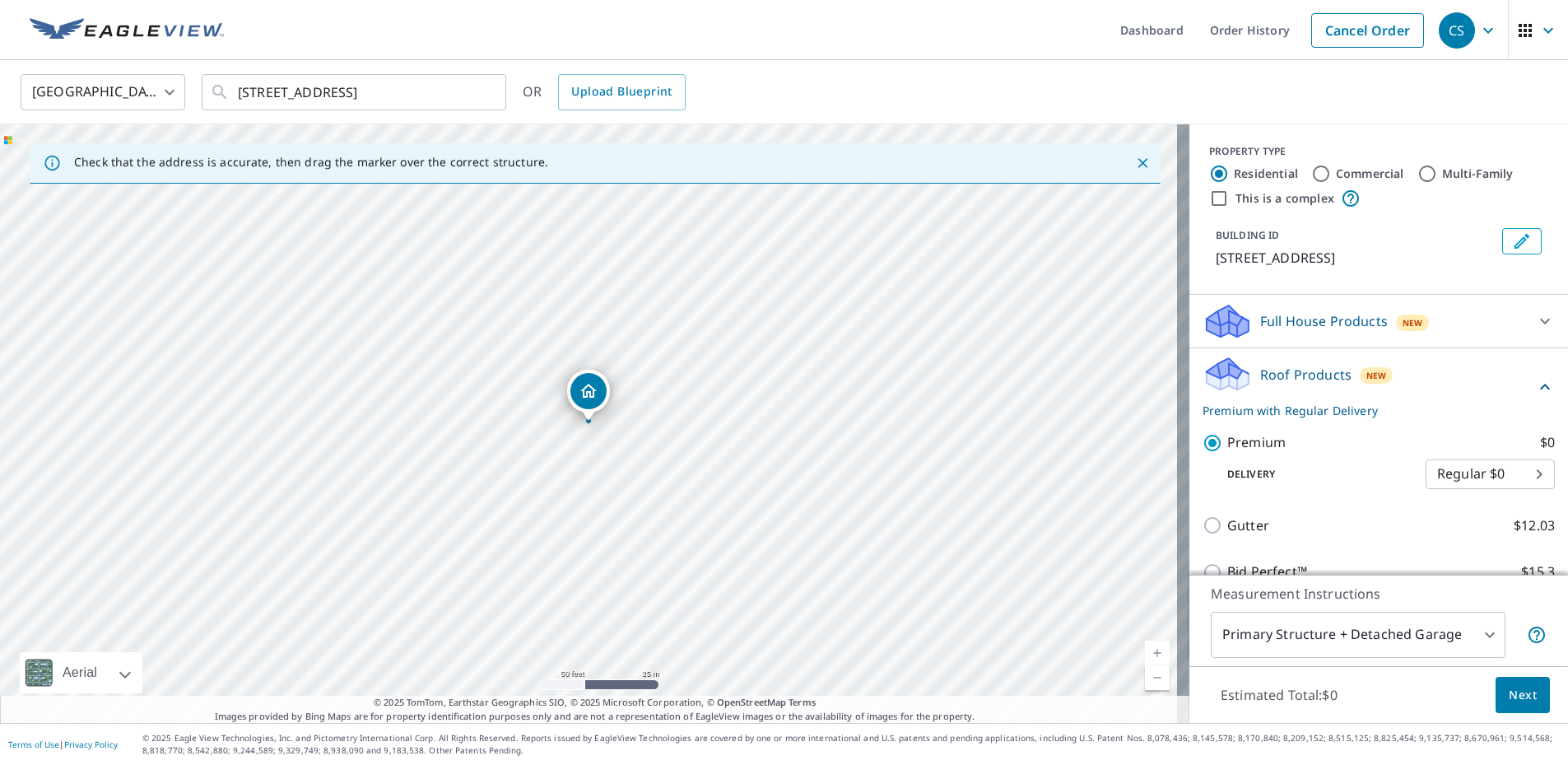
click at [1317, 167] on input "Commercial" at bounding box center [1322, 174] width 20 height 20
radio input "true"
type input "4"
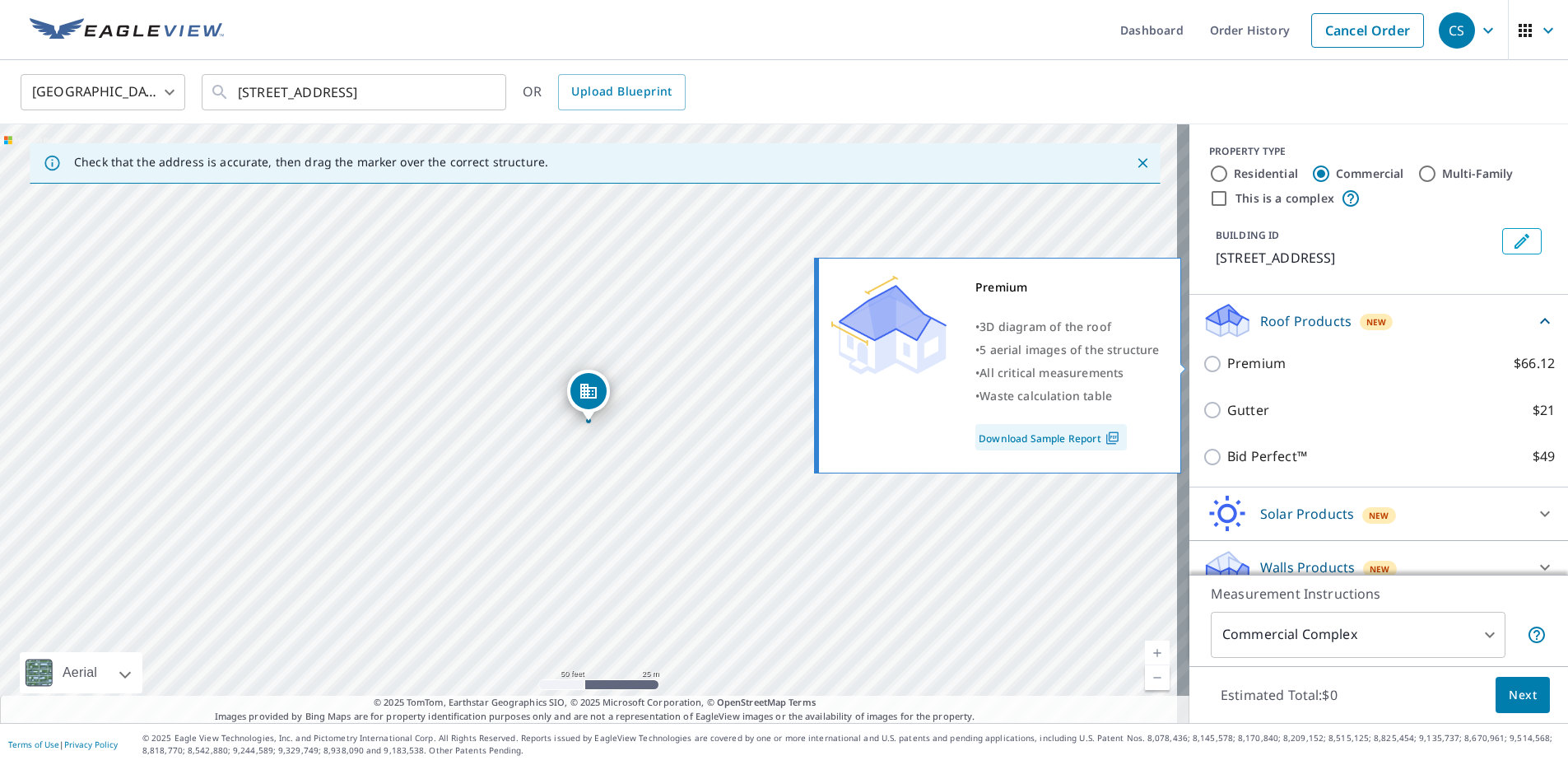
click at [1242, 362] on p "Premium" at bounding box center [1256, 363] width 59 height 21
click at [1227, 362] on input "Premium $66.12" at bounding box center [1215, 364] width 25 height 20
checkbox input "true"
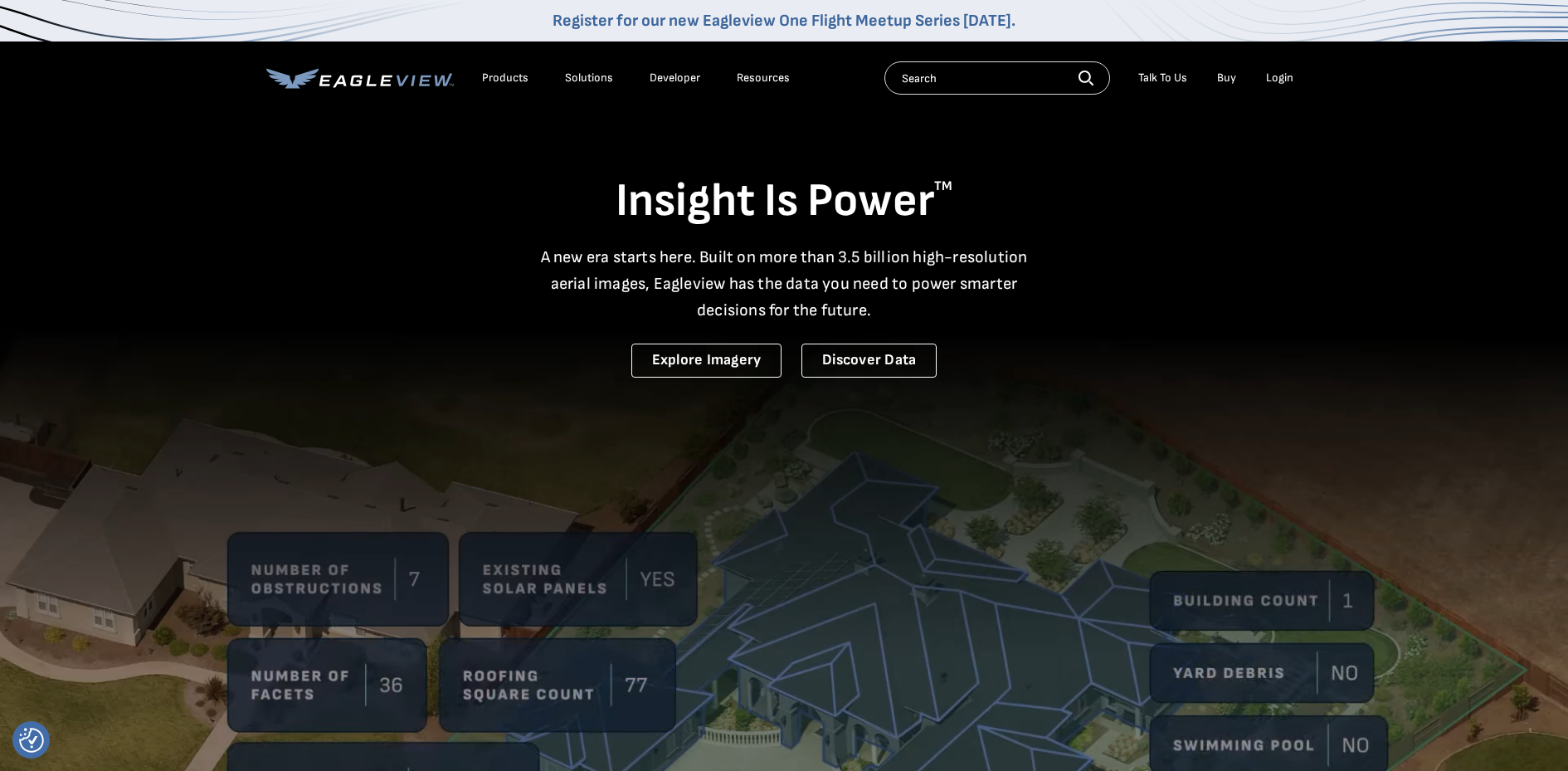
click at [1278, 78] on div "Login" at bounding box center [1280, 78] width 27 height 15
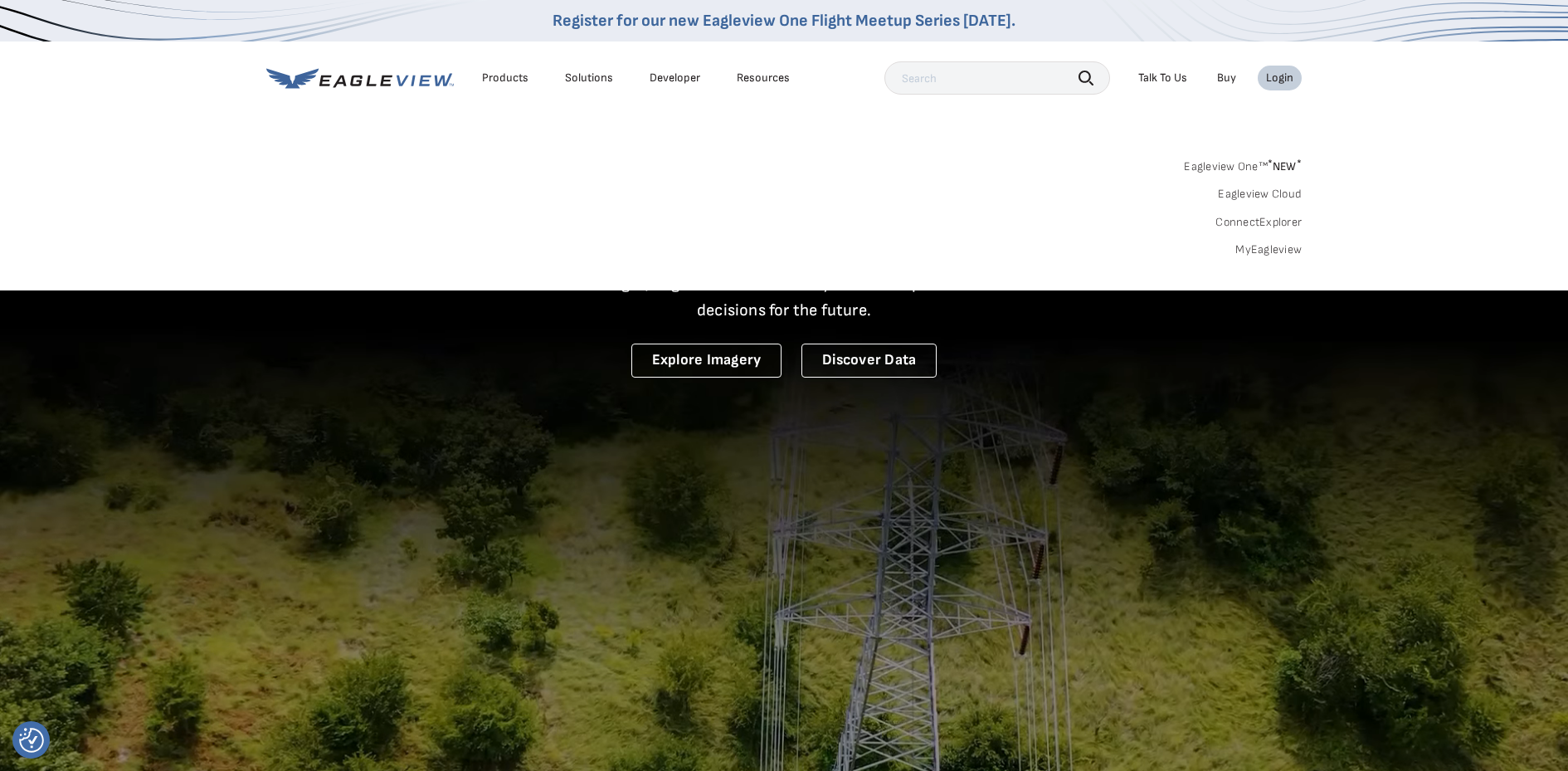
click at [1248, 248] on link "MyEagleview" at bounding box center [1269, 250] width 67 height 15
